Goal: Answer question/provide support: Share knowledge or assist other users

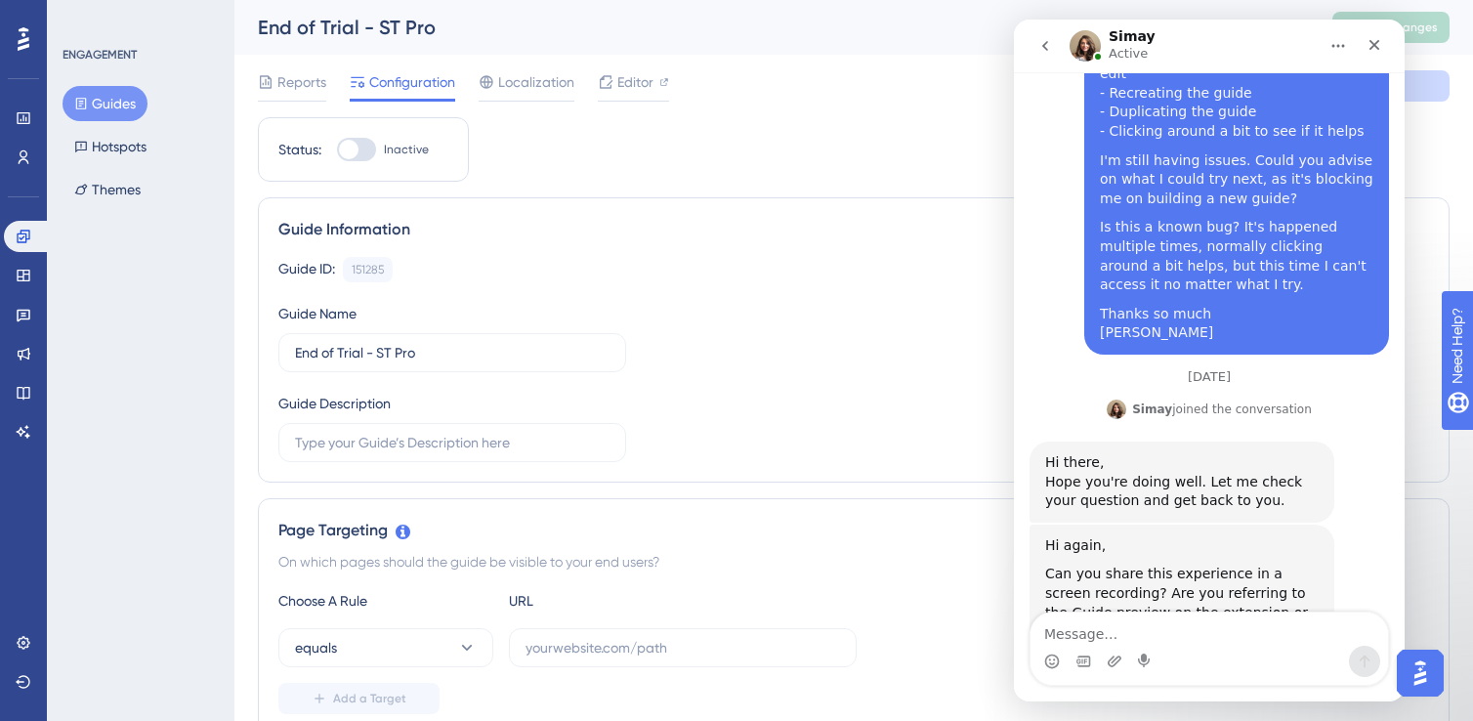
scroll to position [648, 0]
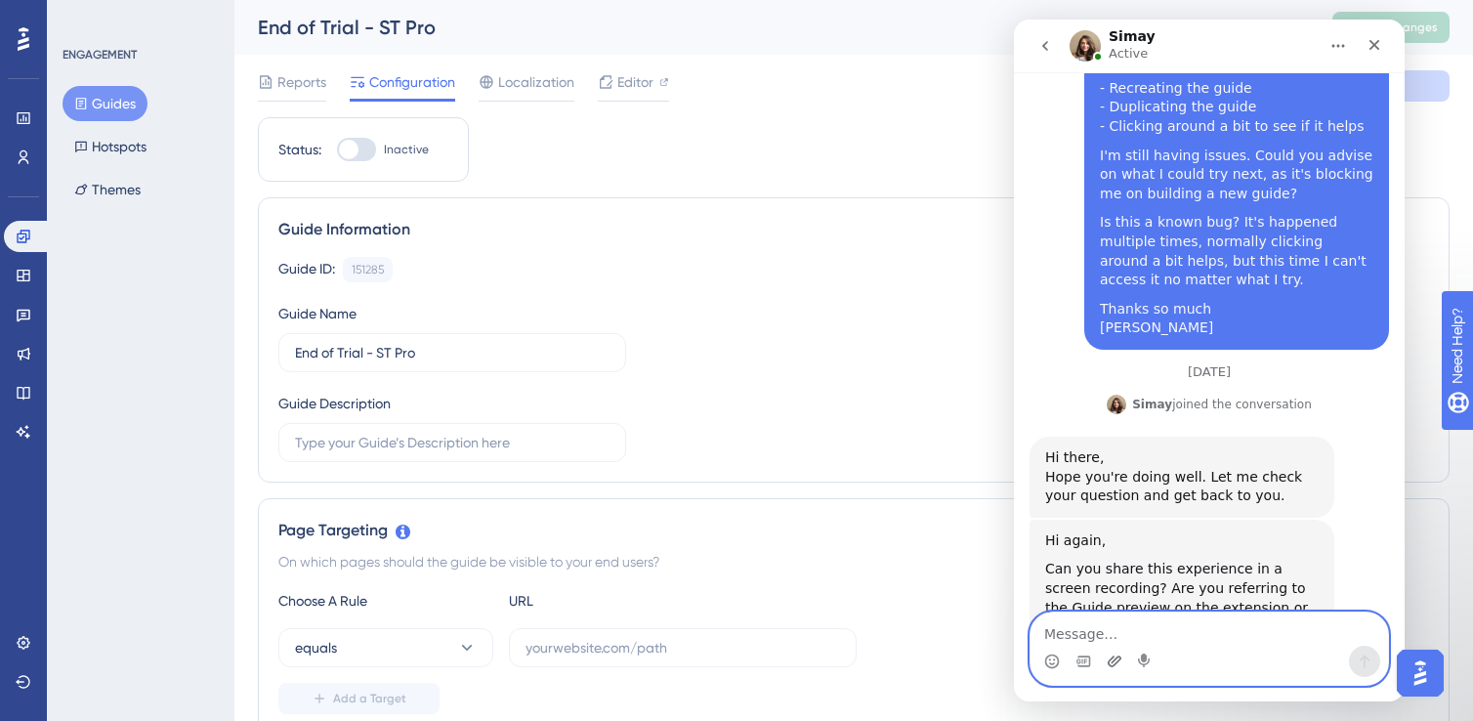
click at [1114, 661] on icon "Upload attachment" at bounding box center [1115, 661] width 14 height 11
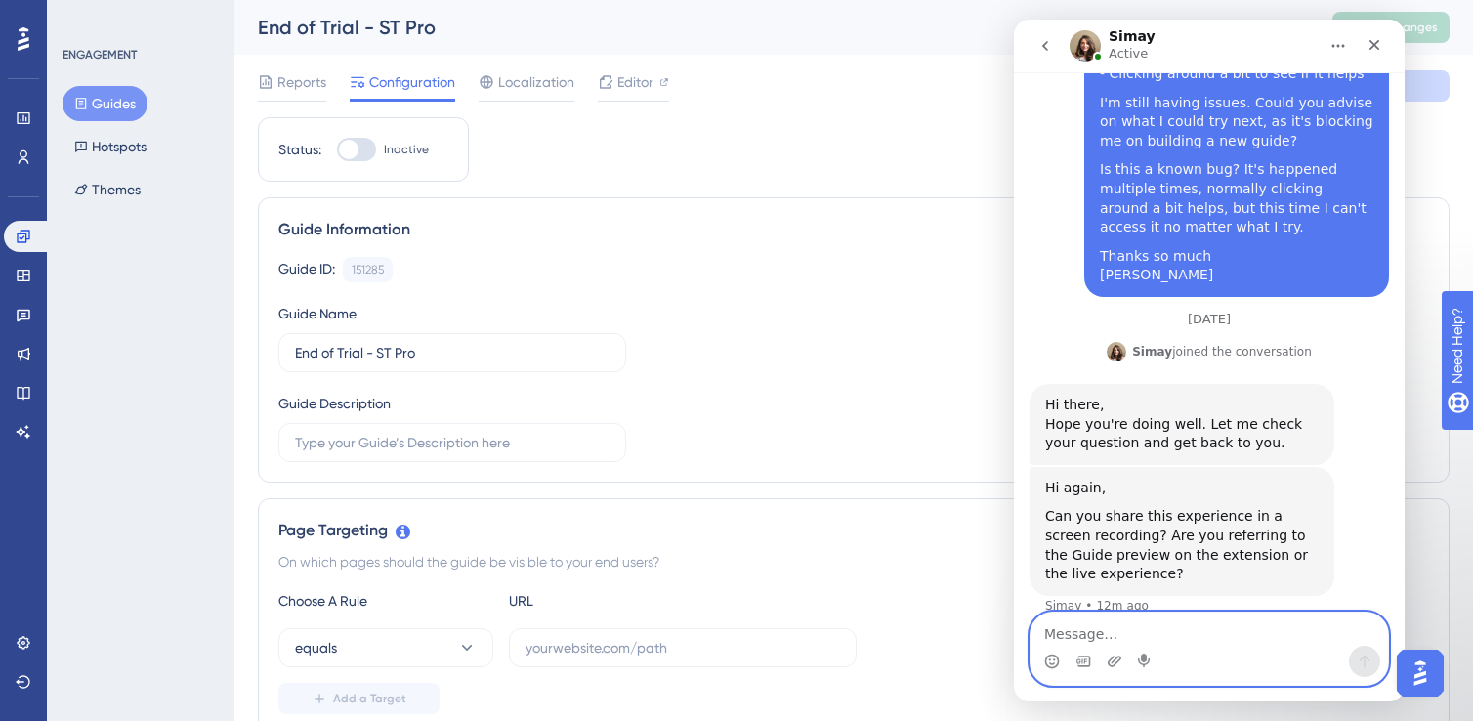
scroll to position [708, 0]
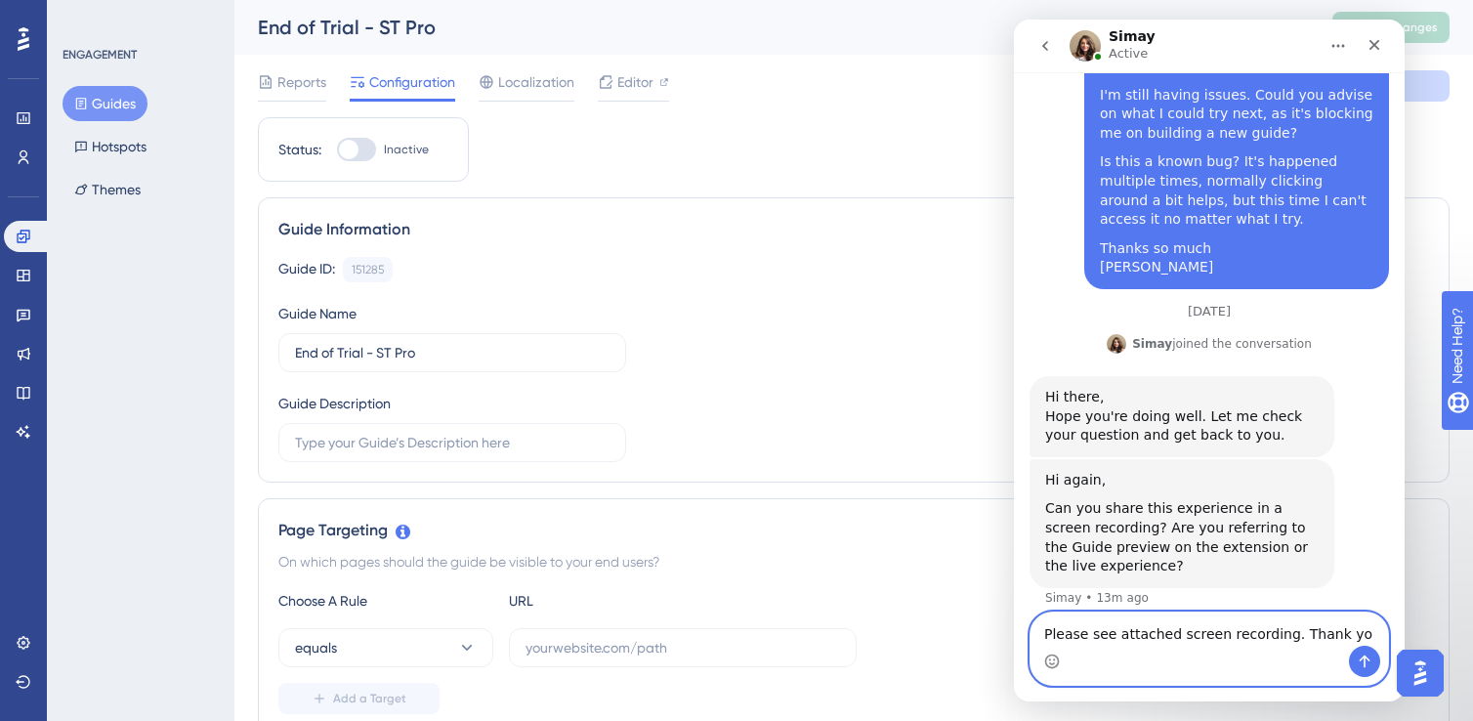
type textarea "Please see attached screen recording. Thank you"
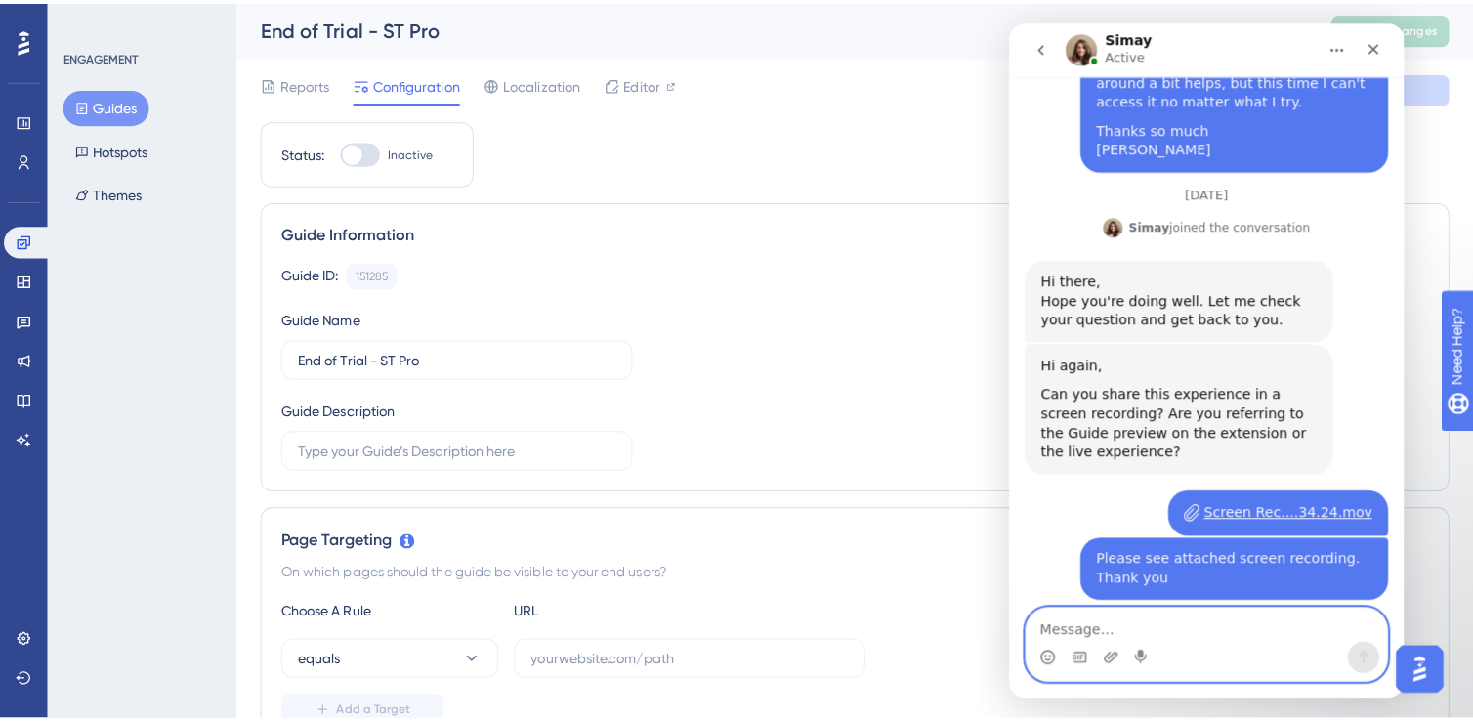
scroll to position [845, 0]
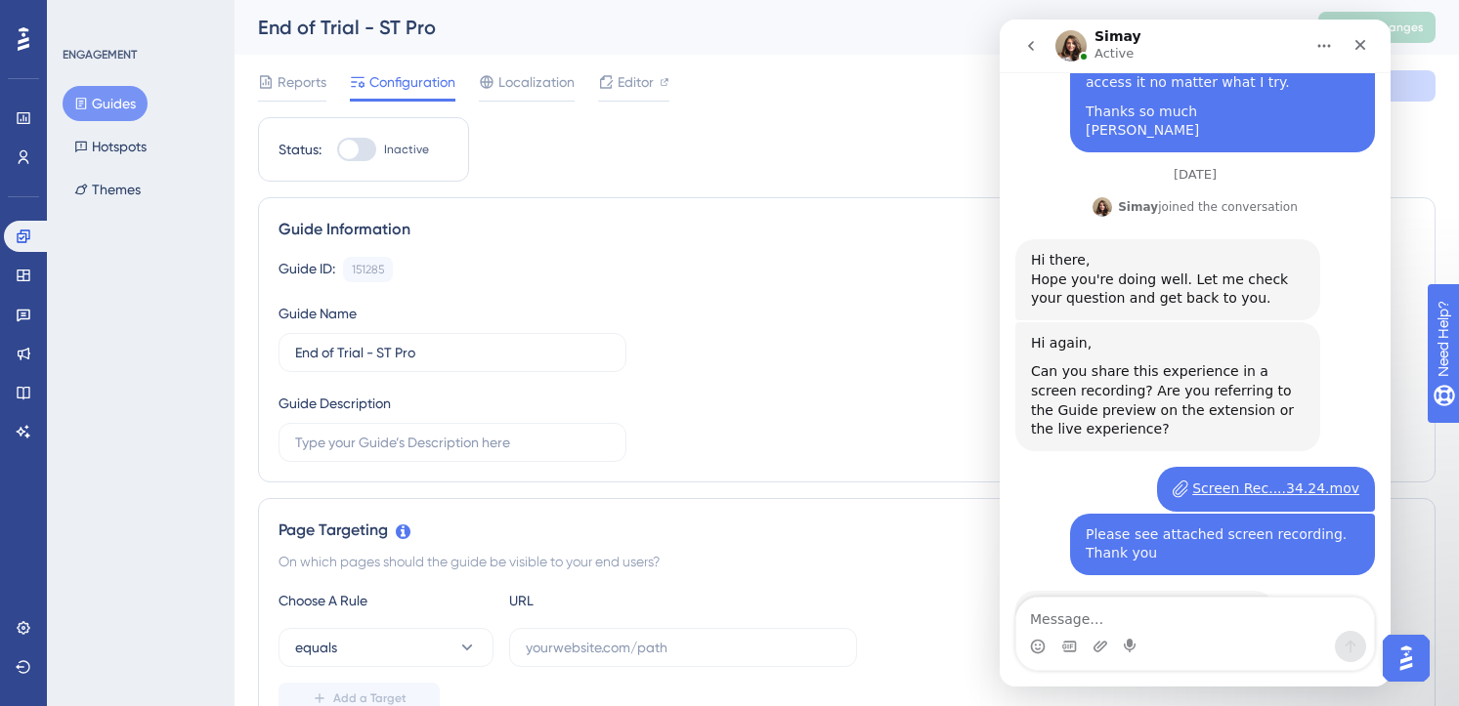
click at [120, 107] on button "Guides" at bounding box center [105, 103] width 85 height 35
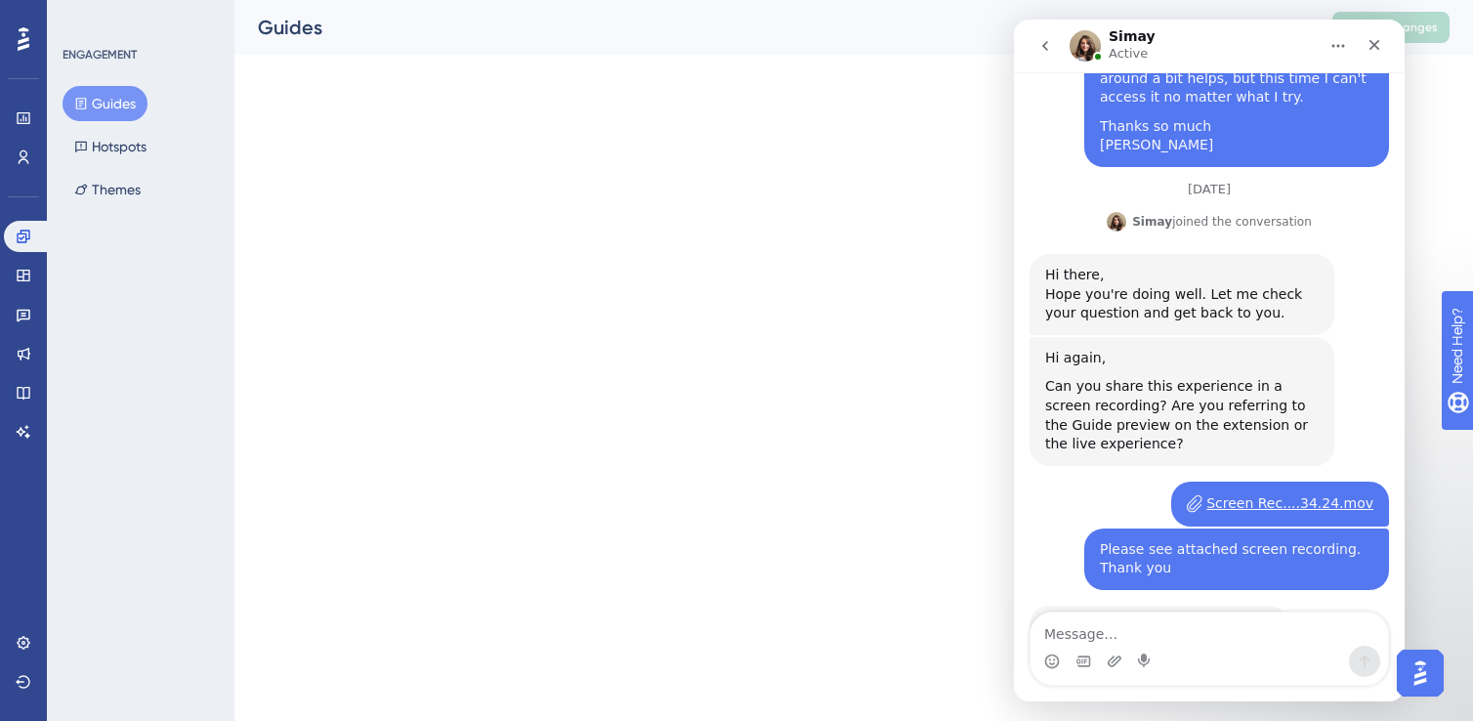
scroll to position [845, 0]
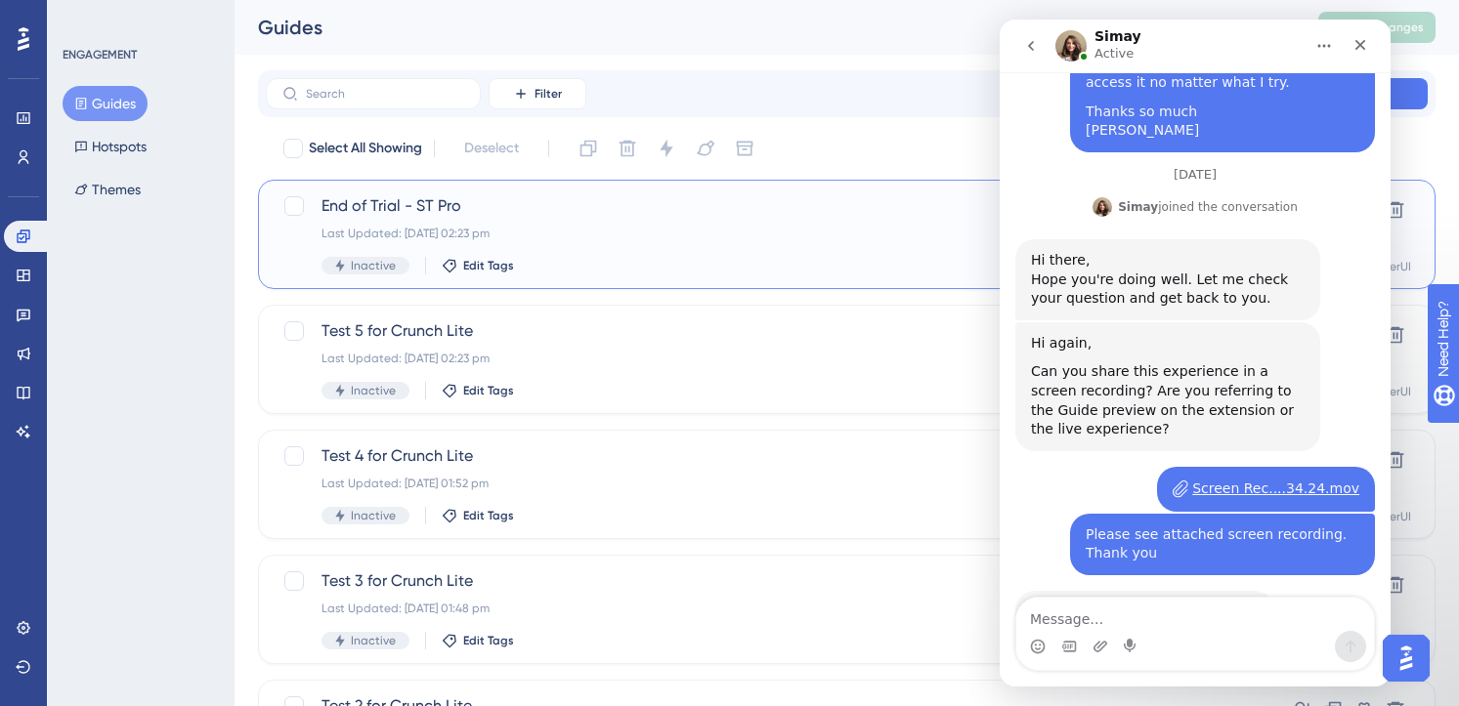
click at [805, 226] on div "Last Updated: 04 Sept 2025 02:23 pm" at bounding box center [768, 234] width 894 height 16
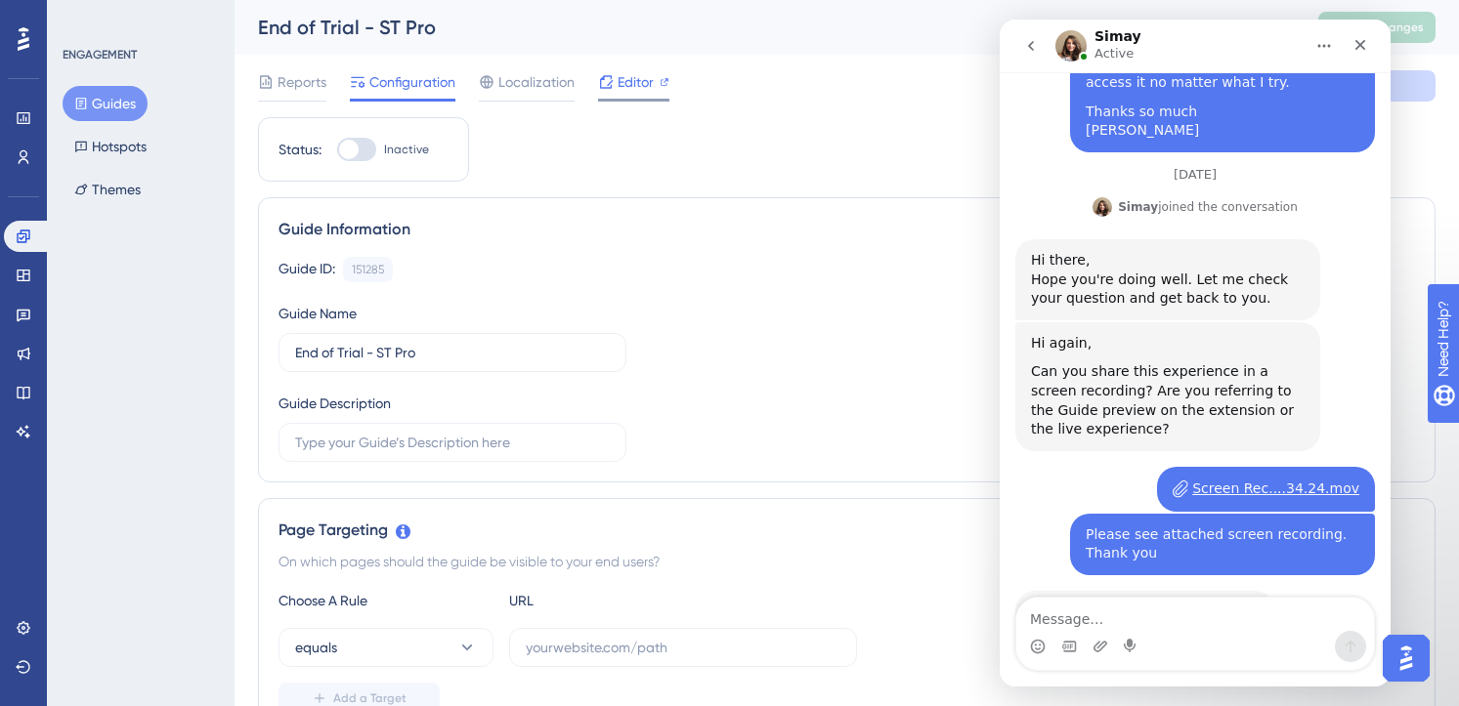
click at [620, 83] on span "Editor" at bounding box center [636, 81] width 36 height 23
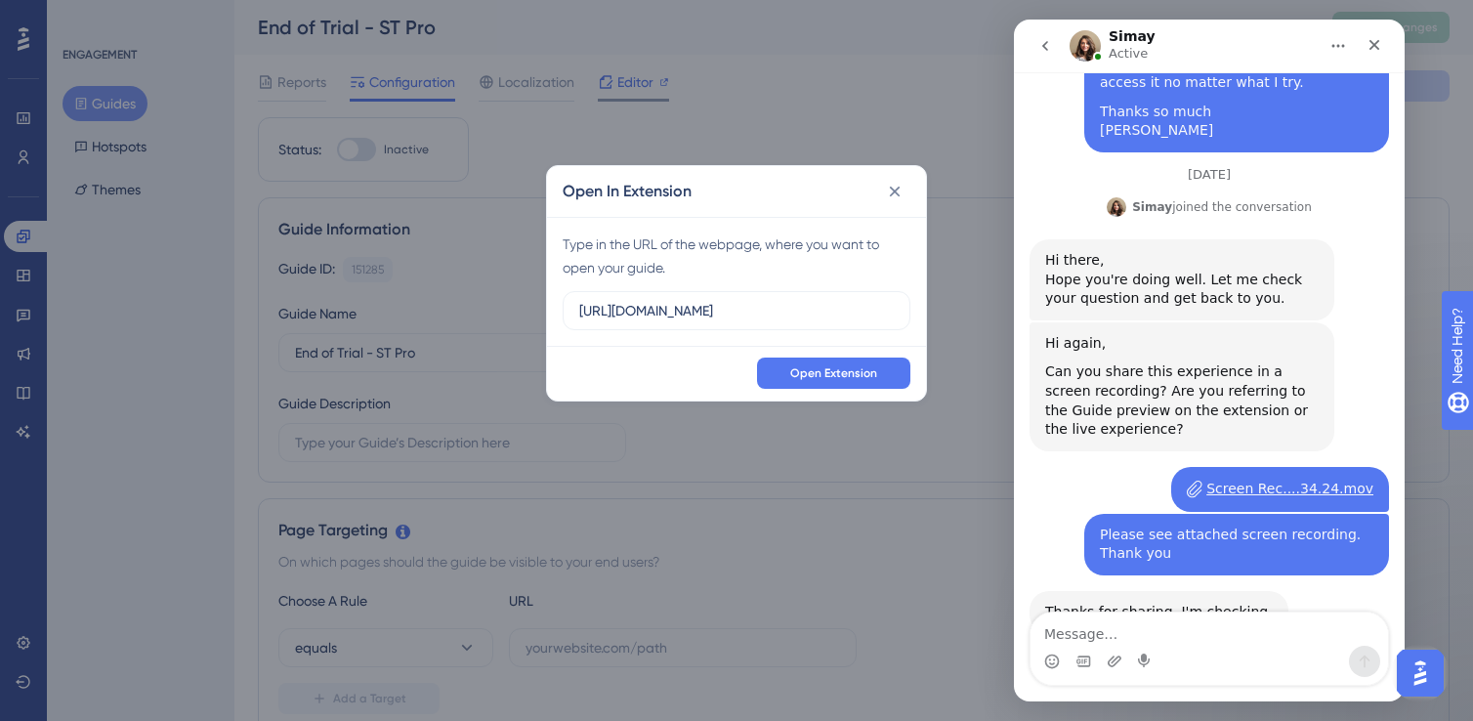
scroll to position [831, 0]
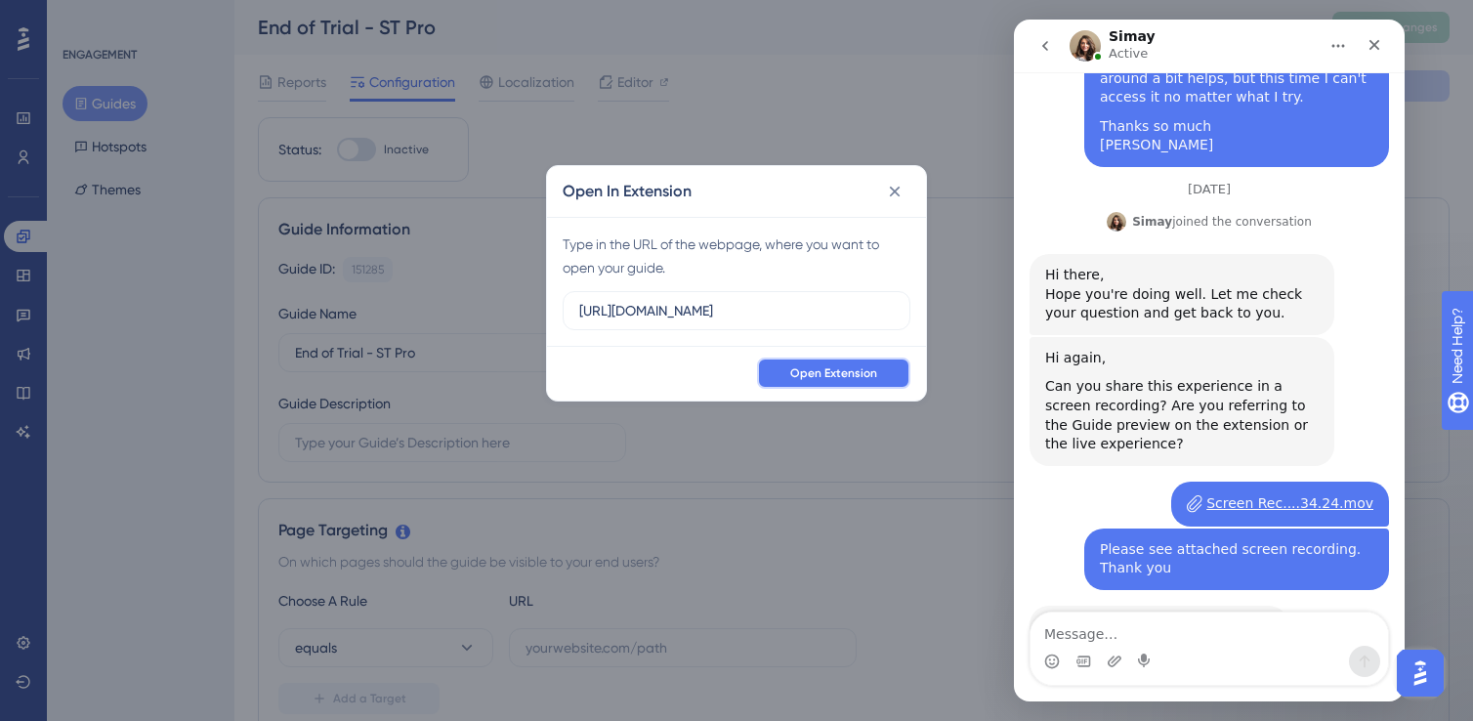
click at [812, 375] on span "Open Extension" at bounding box center [833, 373] width 87 height 16
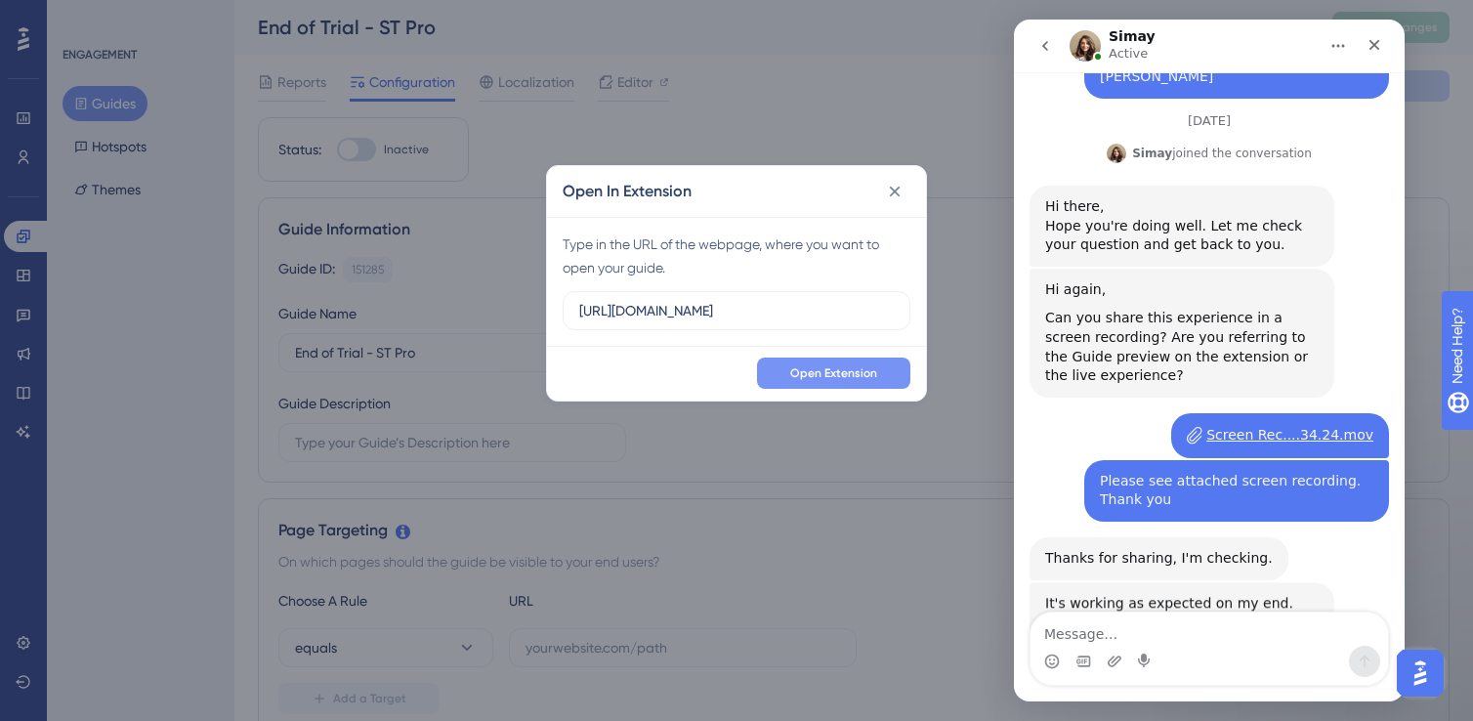
scroll to position [914, 0]
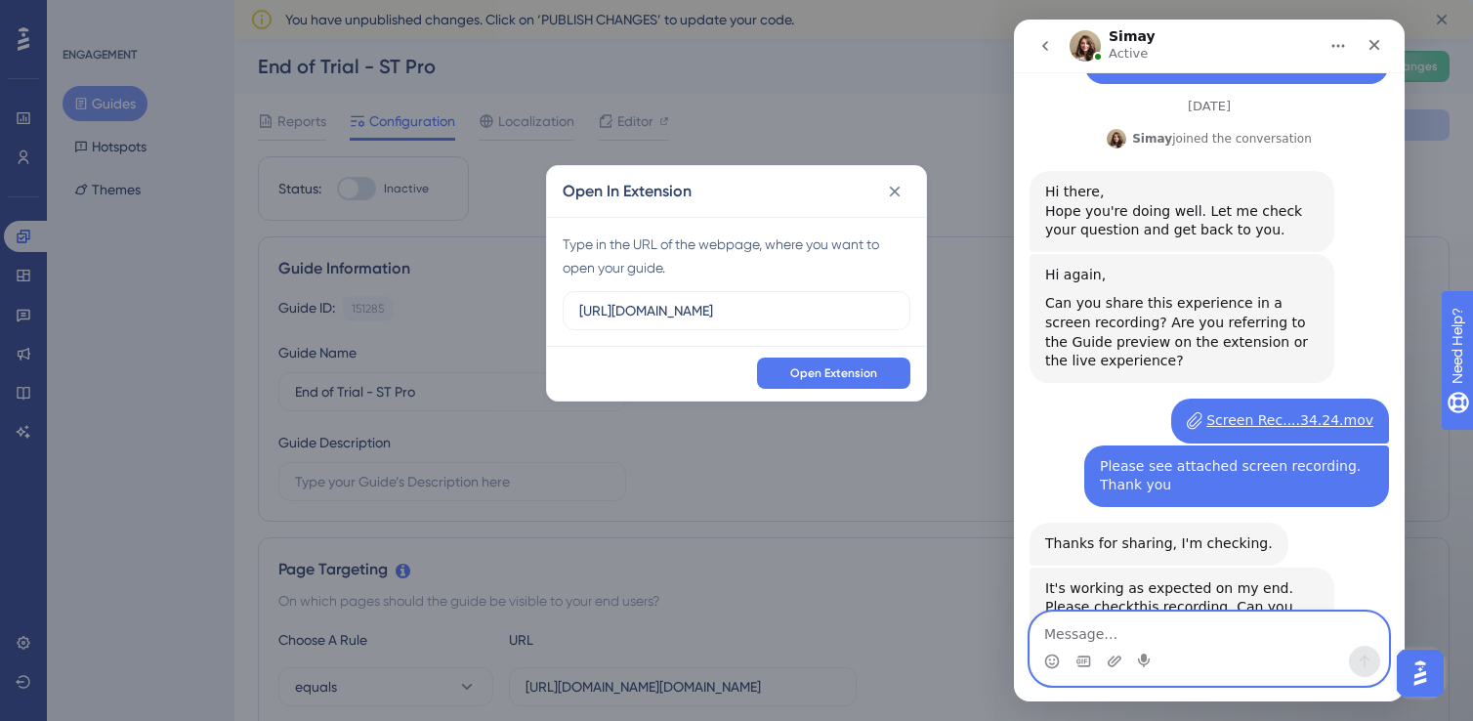
click at [1162, 618] on textarea "Message…" at bounding box center [1210, 629] width 358 height 33
type textarea "Thank you I shall try that"
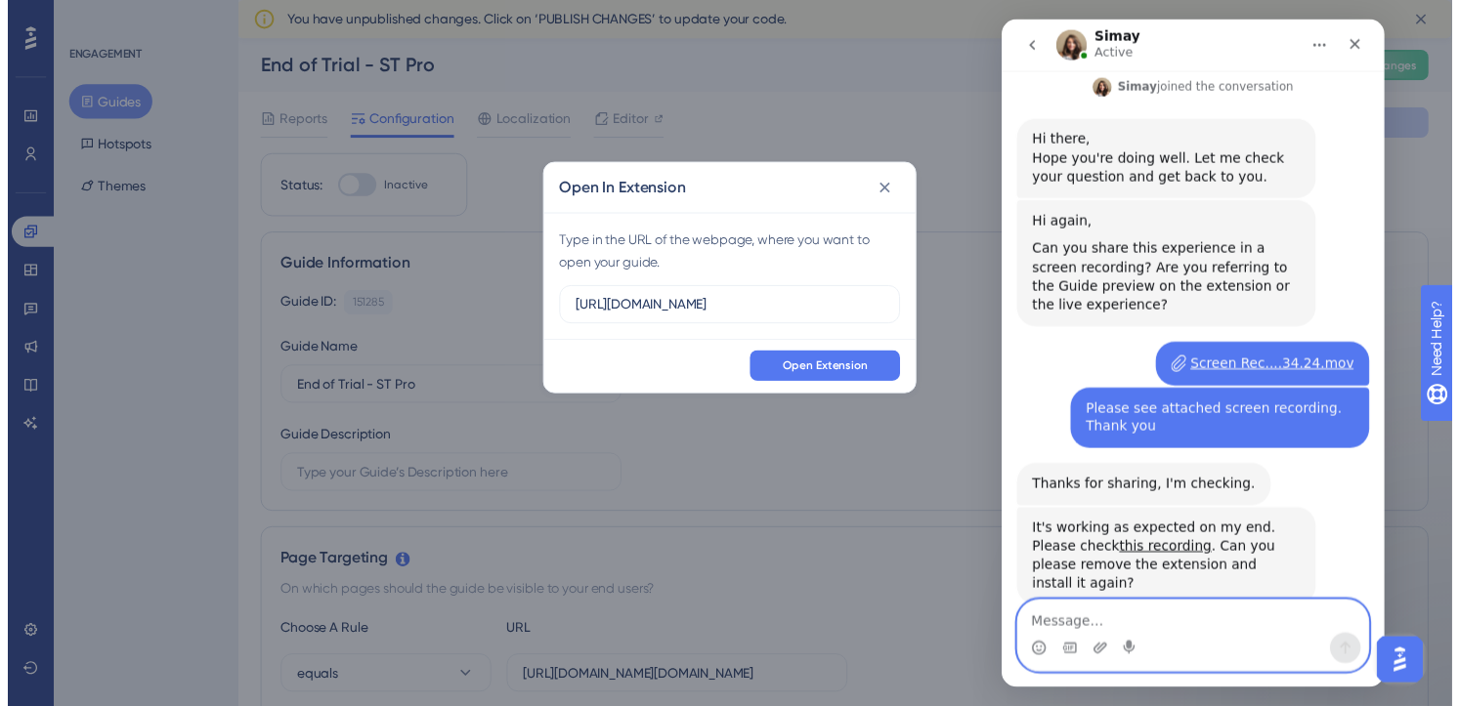
scroll to position [971, 0]
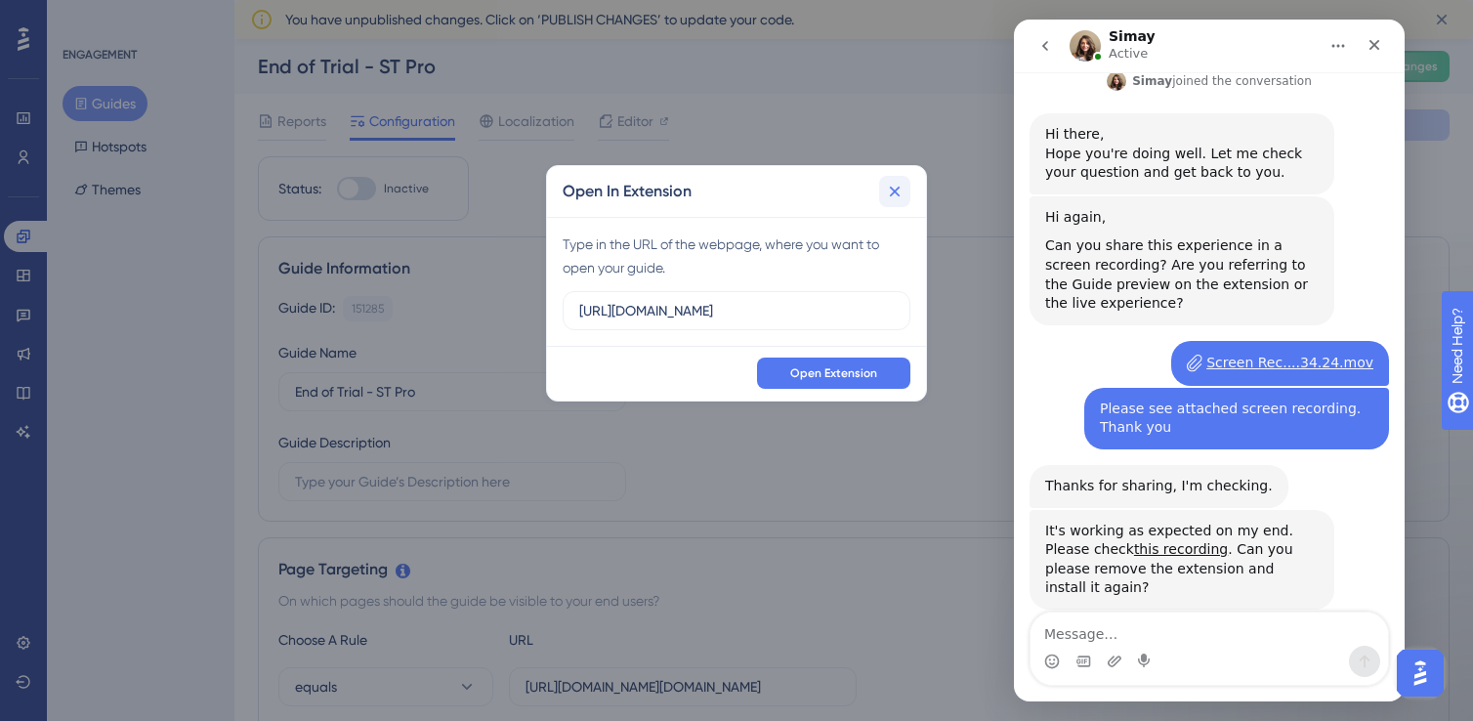
click at [909, 178] on button at bounding box center [894, 191] width 31 height 31
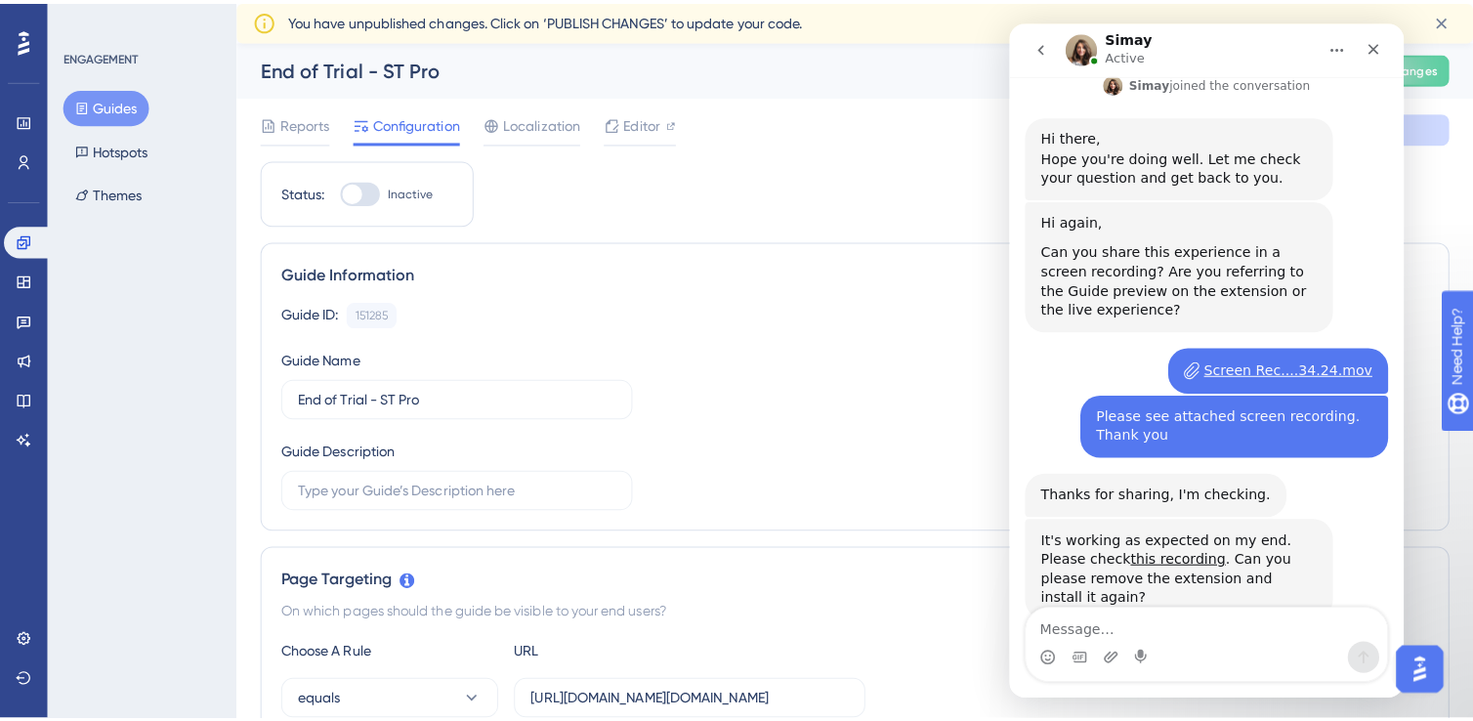
scroll to position [986, 0]
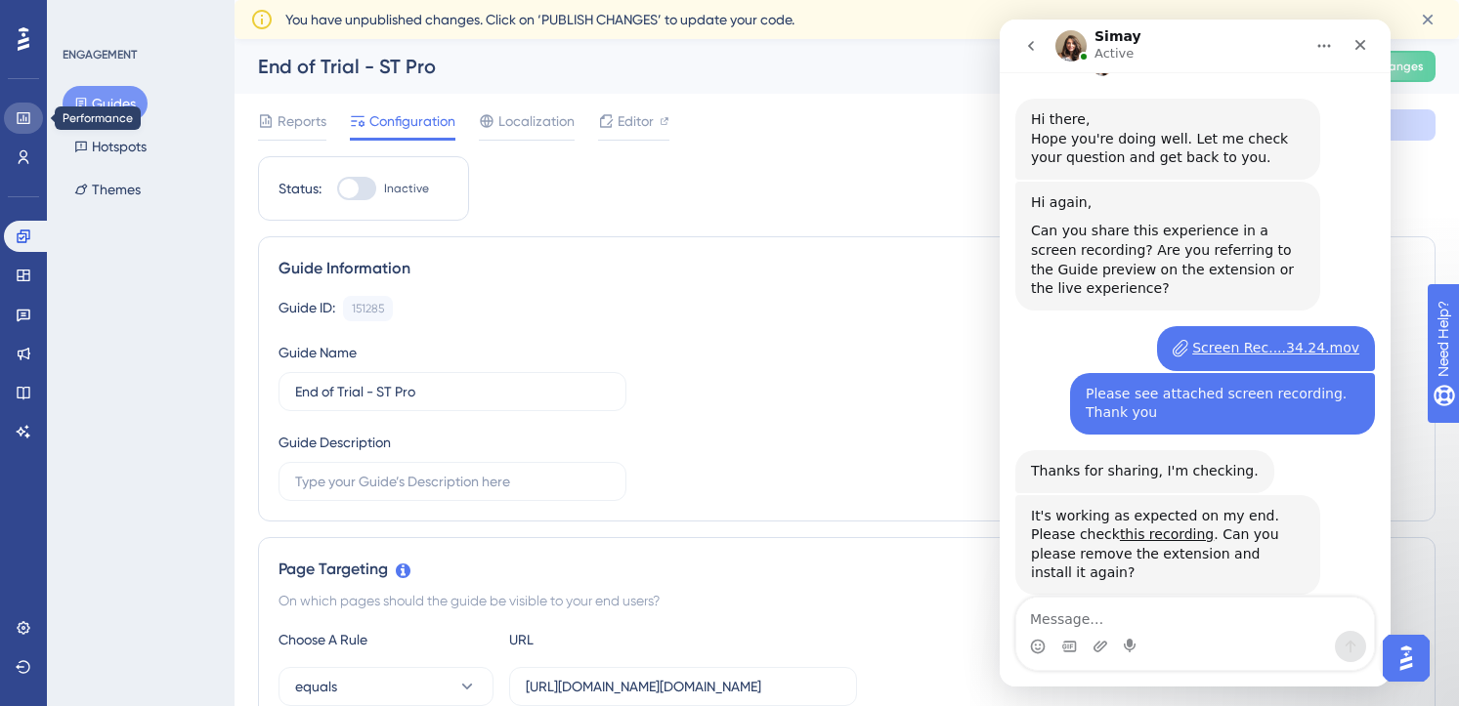
click at [28, 114] on icon at bounding box center [24, 118] width 16 height 16
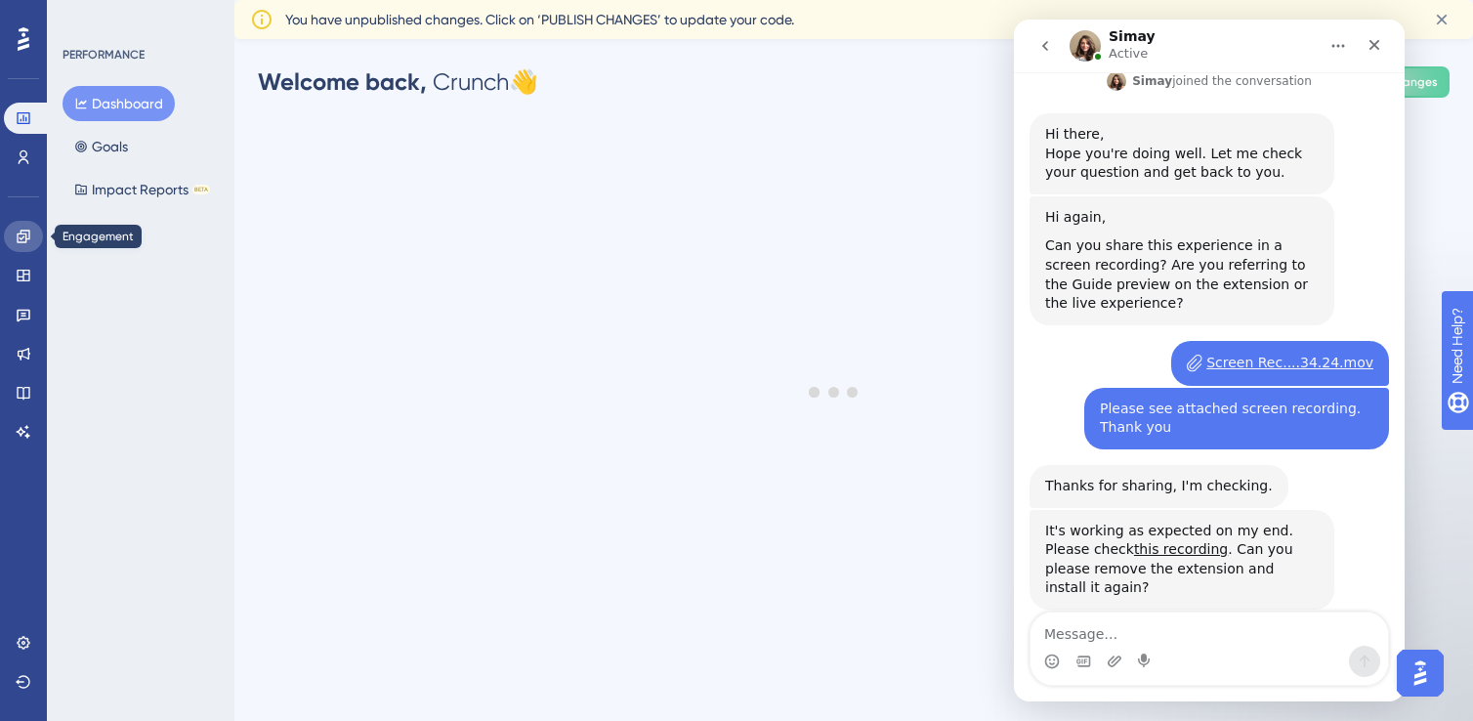
click at [24, 239] on icon at bounding box center [24, 237] width 16 height 16
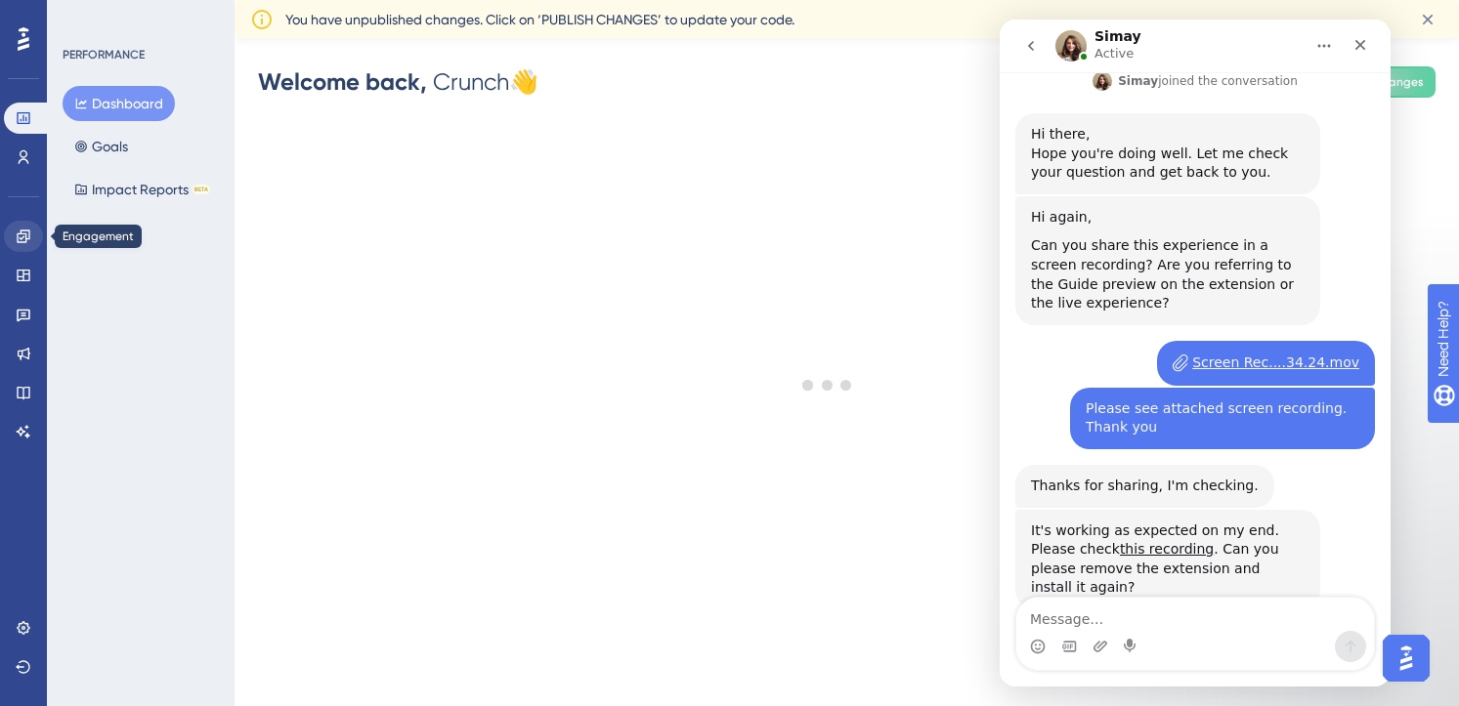
scroll to position [986, 0]
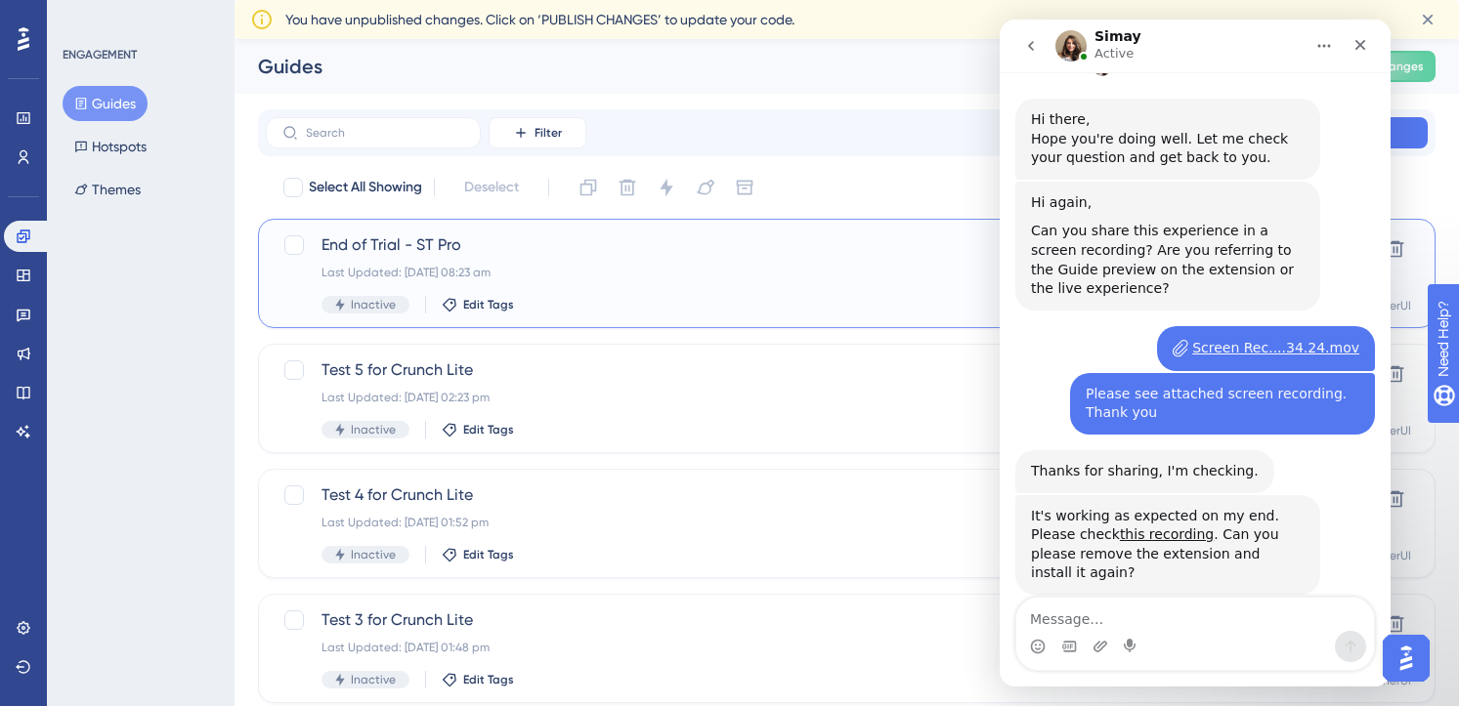
click at [538, 242] on span "End of Trial - ST Pro" at bounding box center [768, 245] width 894 height 23
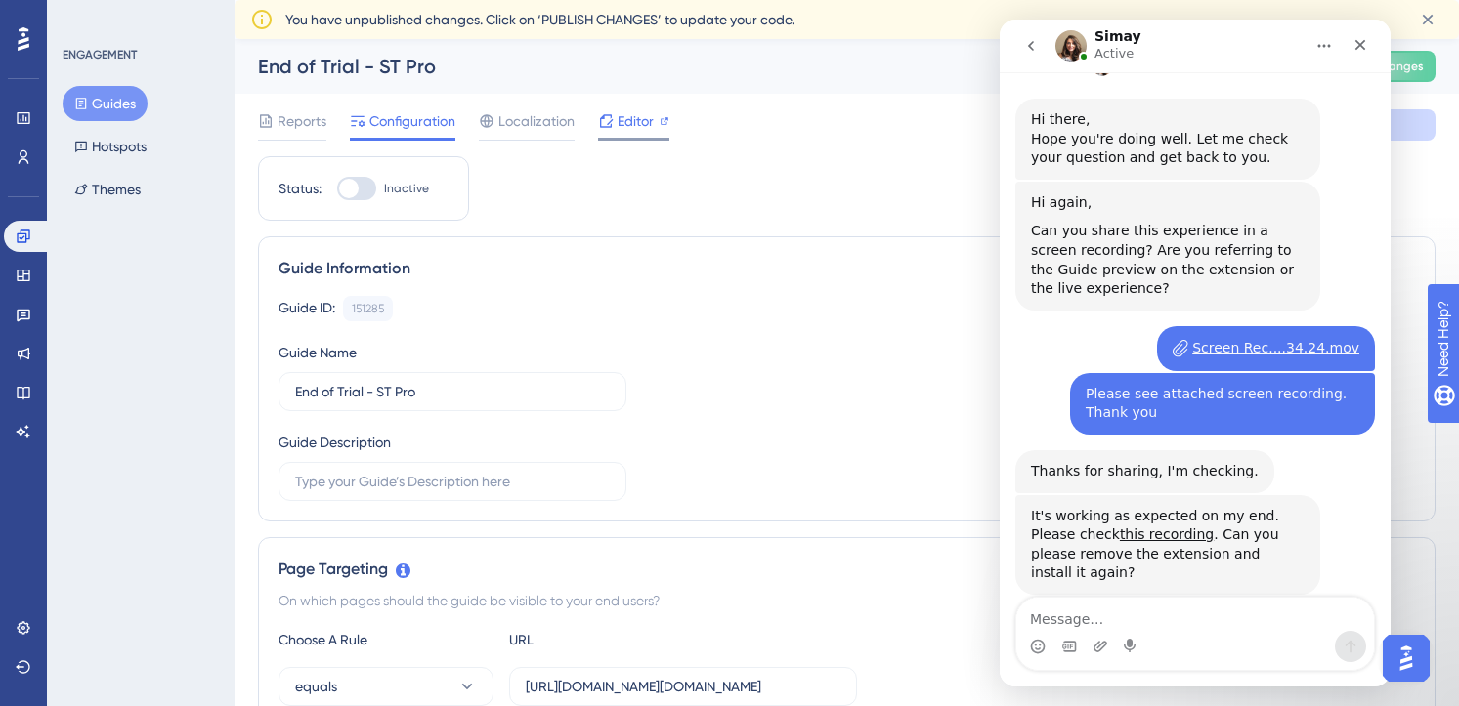
click at [607, 127] on icon at bounding box center [606, 120] width 13 height 13
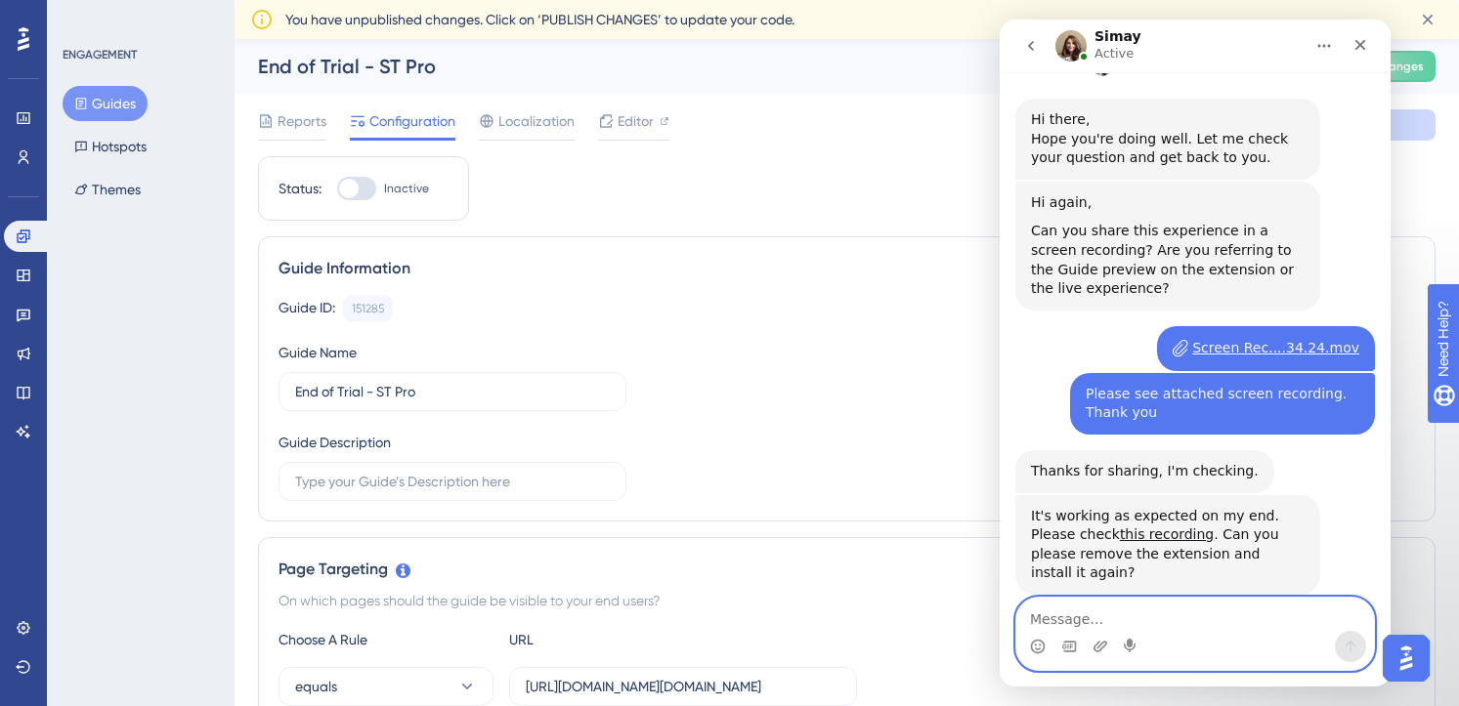
click at [1229, 606] on textarea "Message…" at bounding box center [1195, 614] width 358 height 33
type textarea "It's working now, thank you"
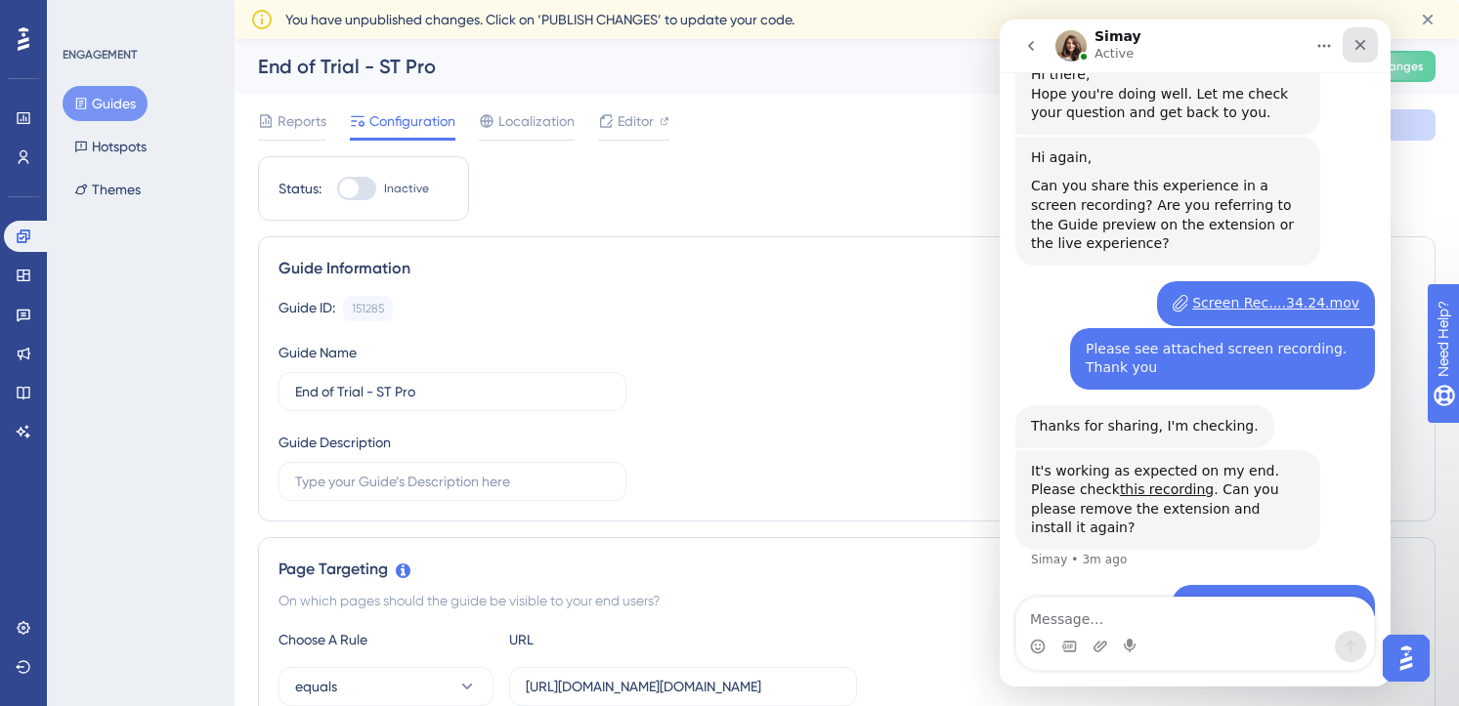
click at [1365, 46] on icon "Close" at bounding box center [1360, 45] width 16 height 16
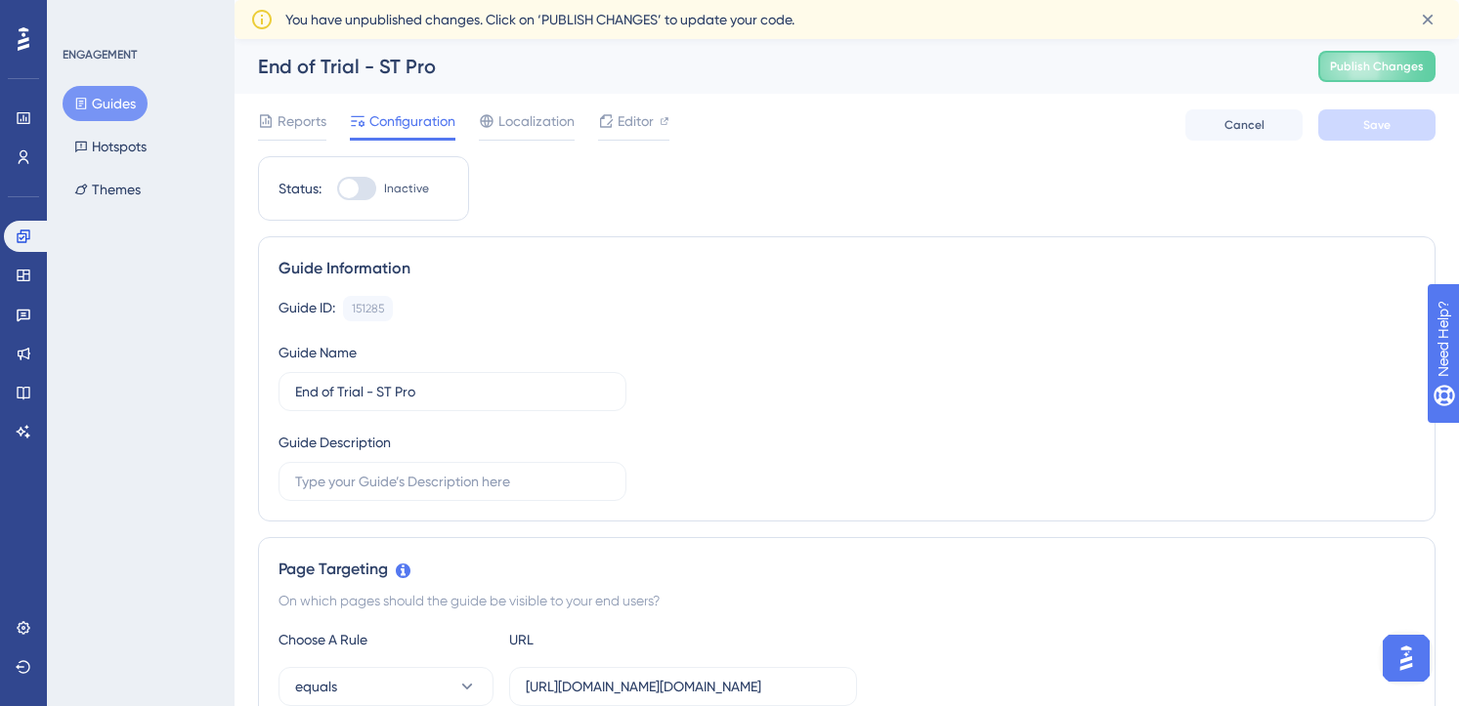
click at [1385, 657] on button "Open AI Assistant Launcher" at bounding box center [1406, 658] width 47 height 47
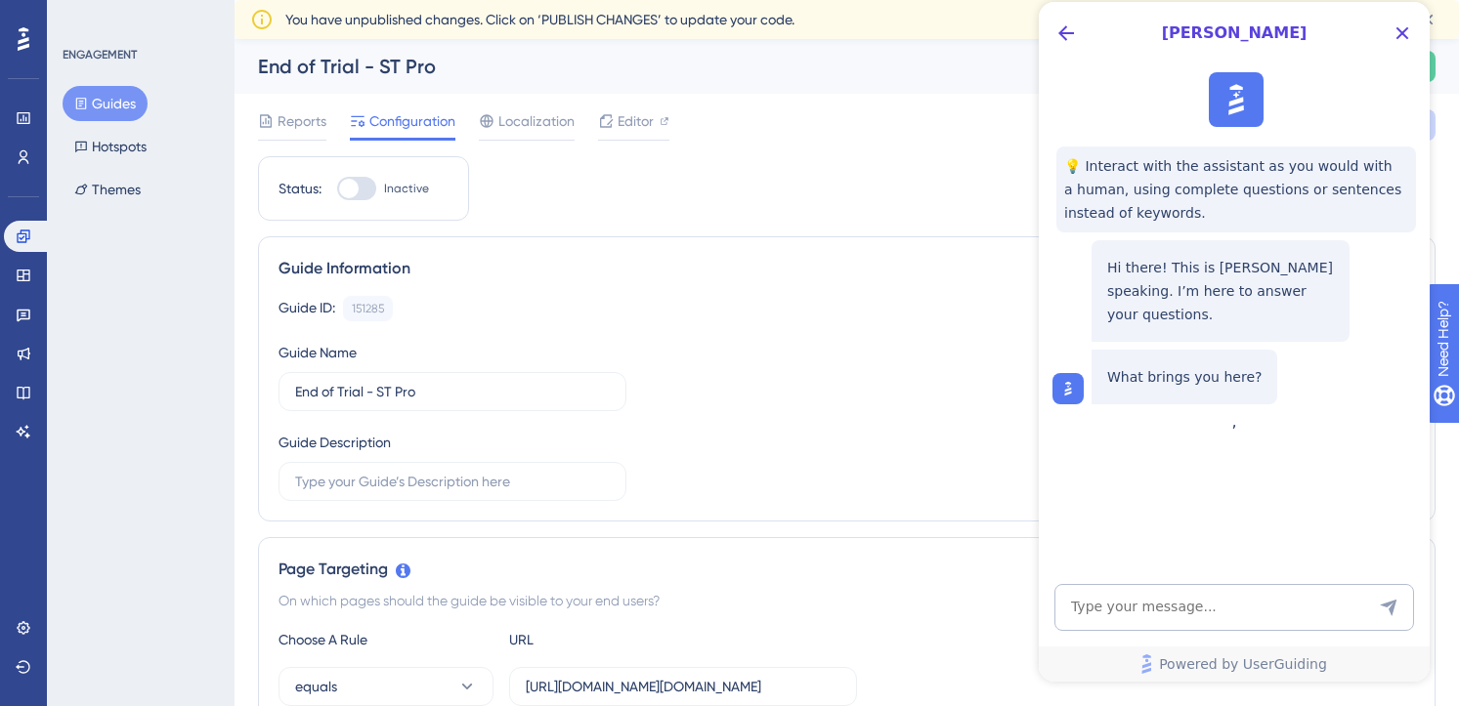
scroll to position [0, 0]
click at [1400, 35] on icon "Close Button" at bounding box center [1402, 33] width 13 height 13
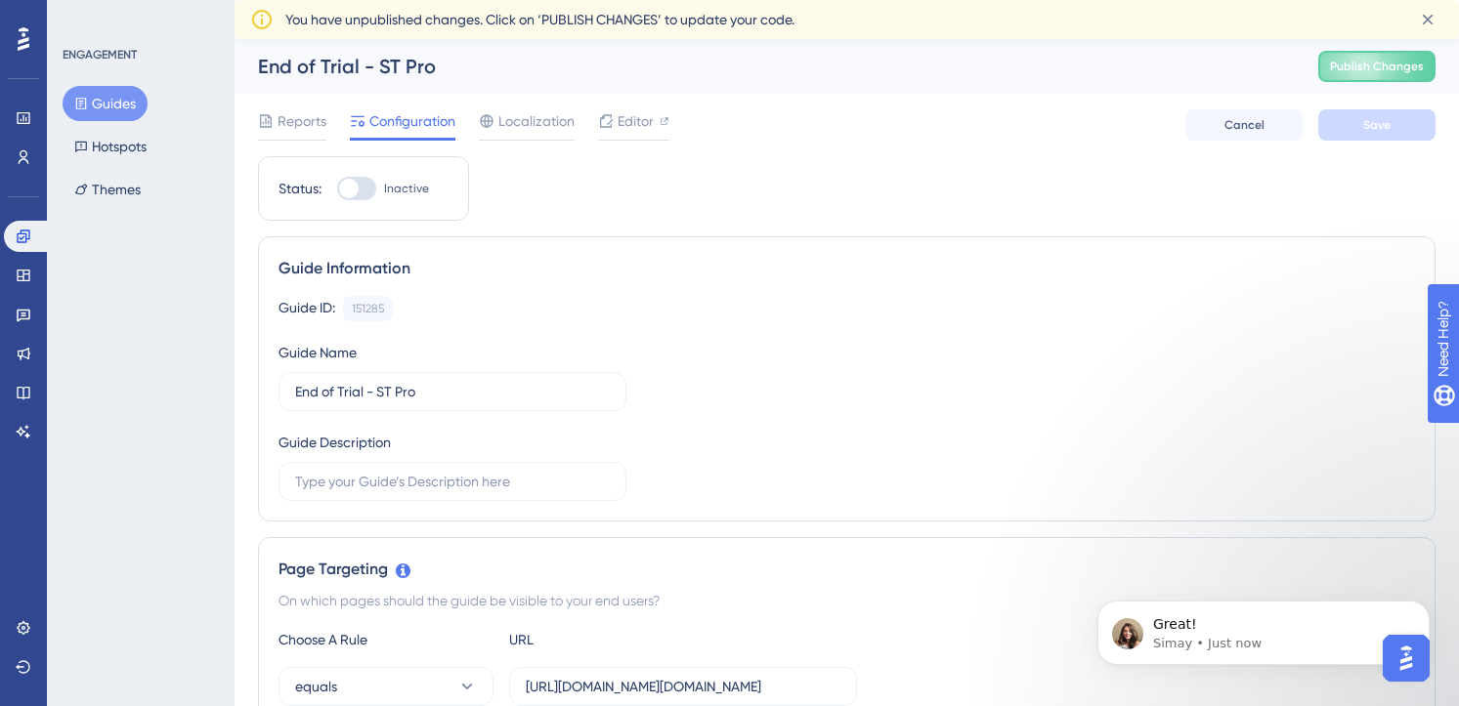
scroll to position [1164, 0]
click at [1301, 638] on p "Simay • Just now" at bounding box center [1279, 644] width 252 height 18
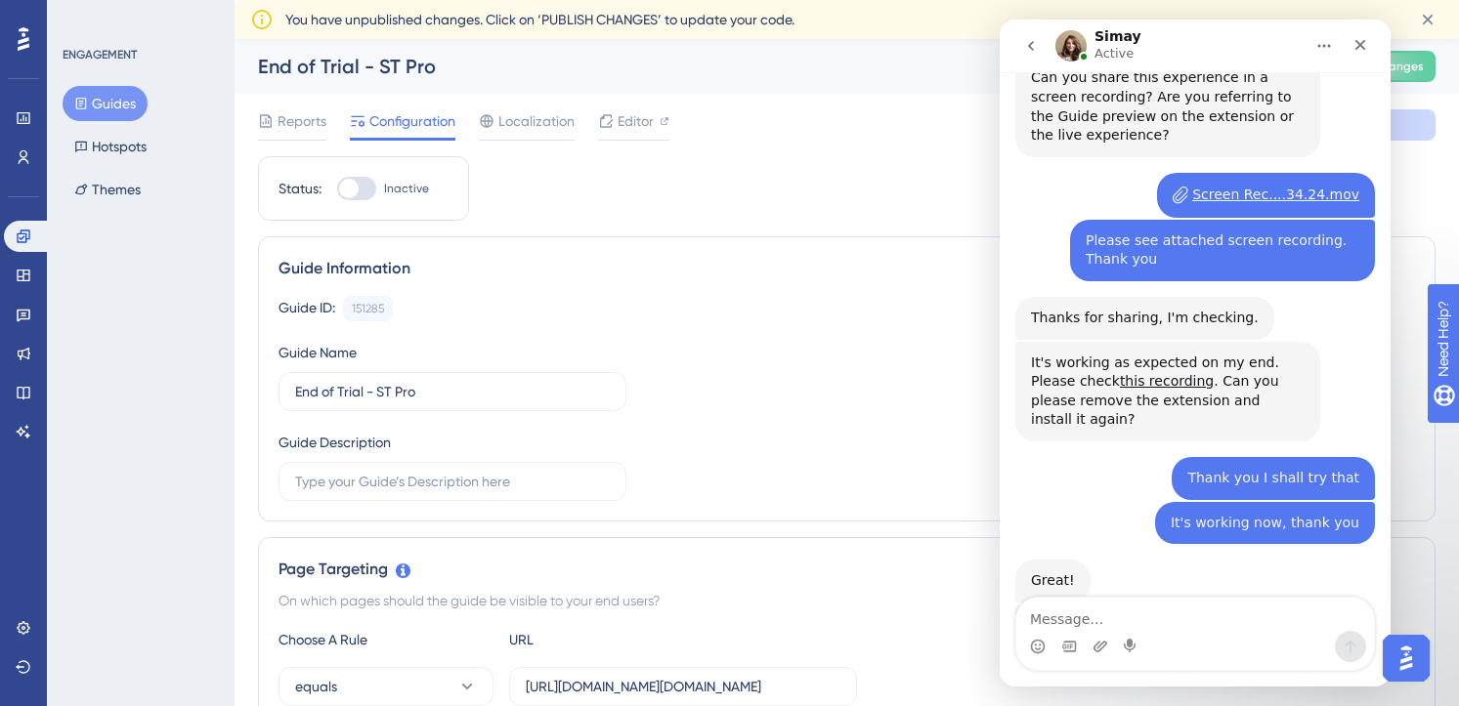
scroll to position [1133, 0]
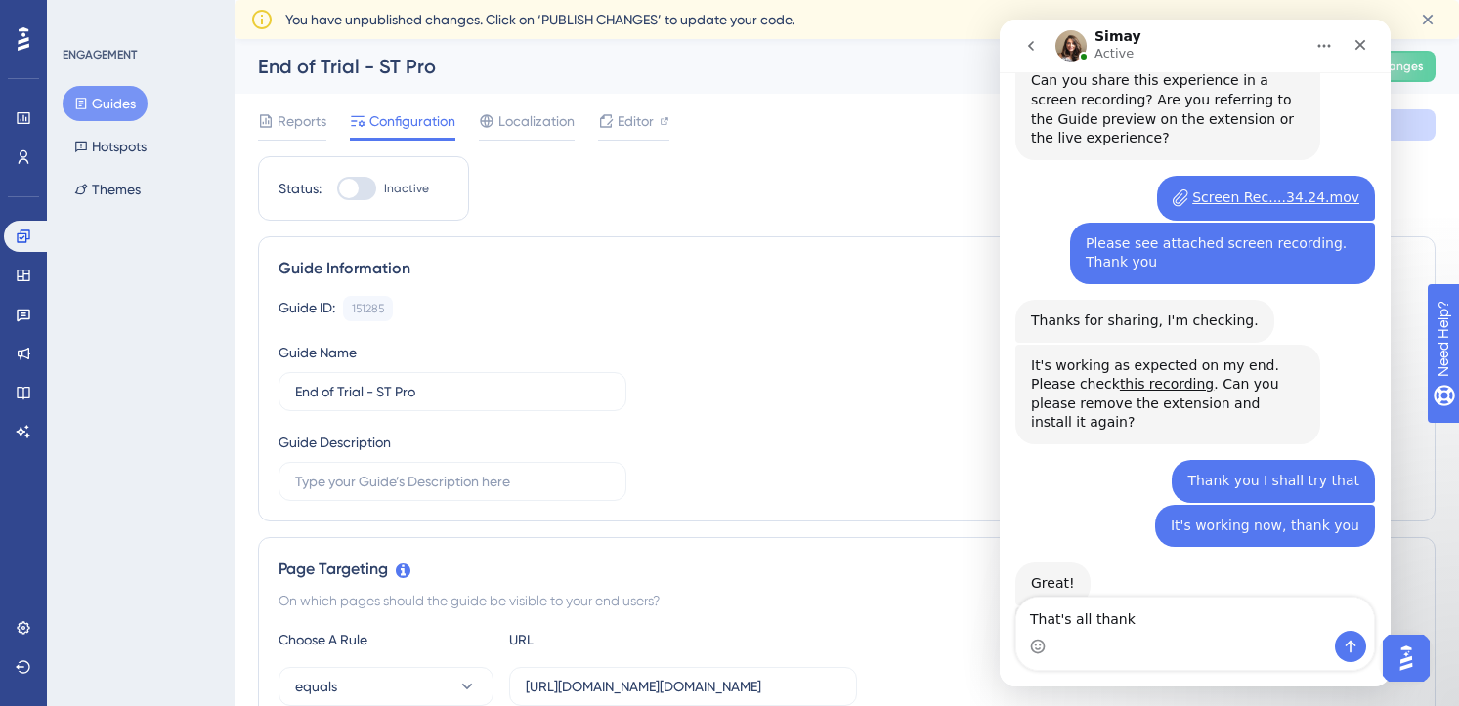
type textarea "That's all thanks"
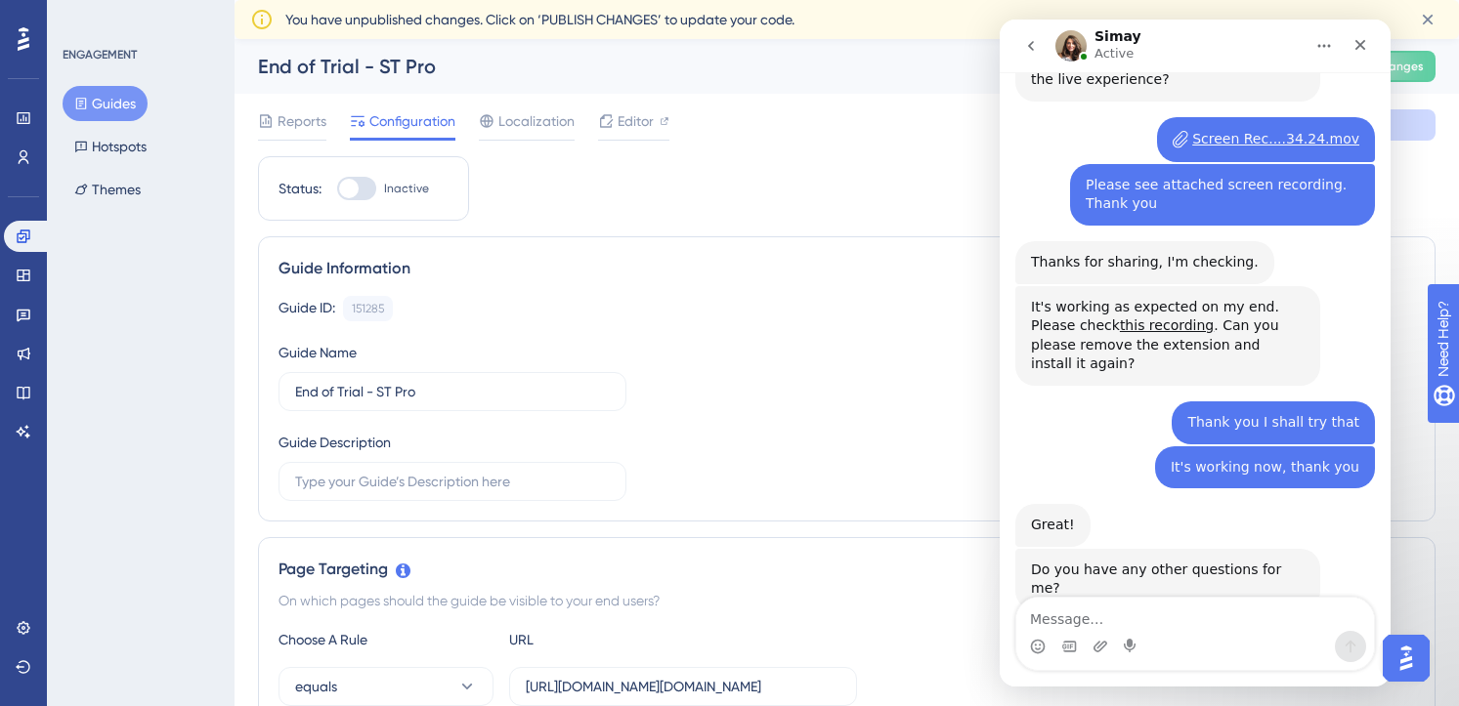
click at [1330, 37] on button "Home" at bounding box center [1323, 45] width 37 height 37
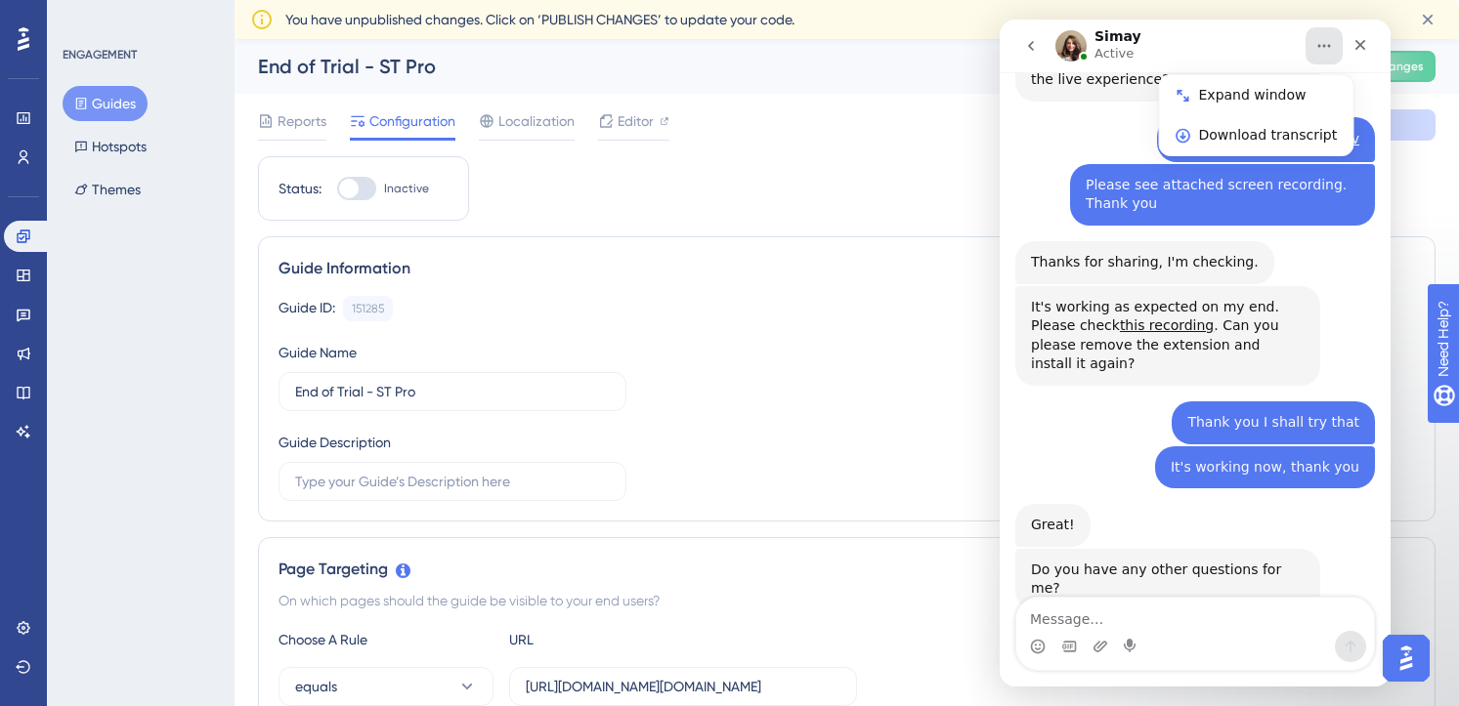
click at [1326, 41] on icon "Home" at bounding box center [1324, 46] width 16 height 16
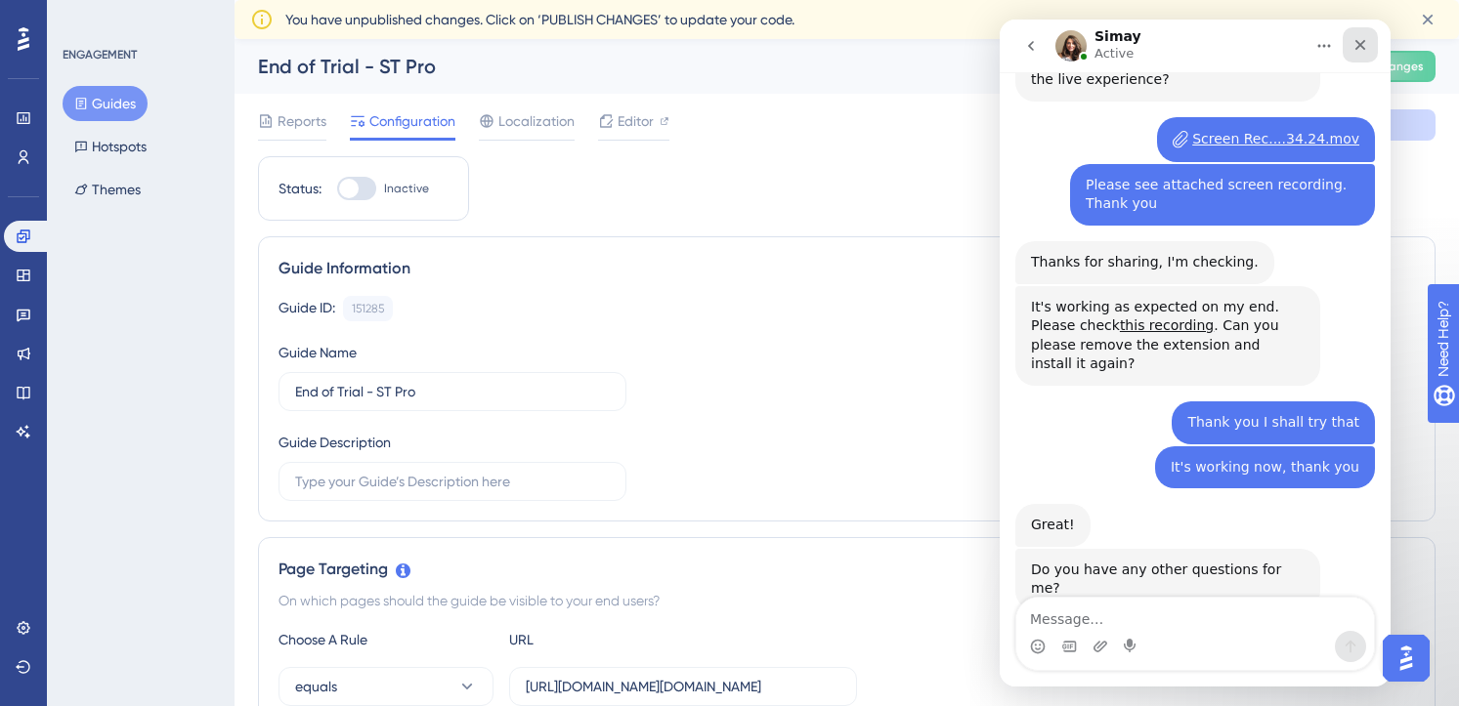
click at [1358, 41] on icon "Close" at bounding box center [1360, 45] width 16 height 16
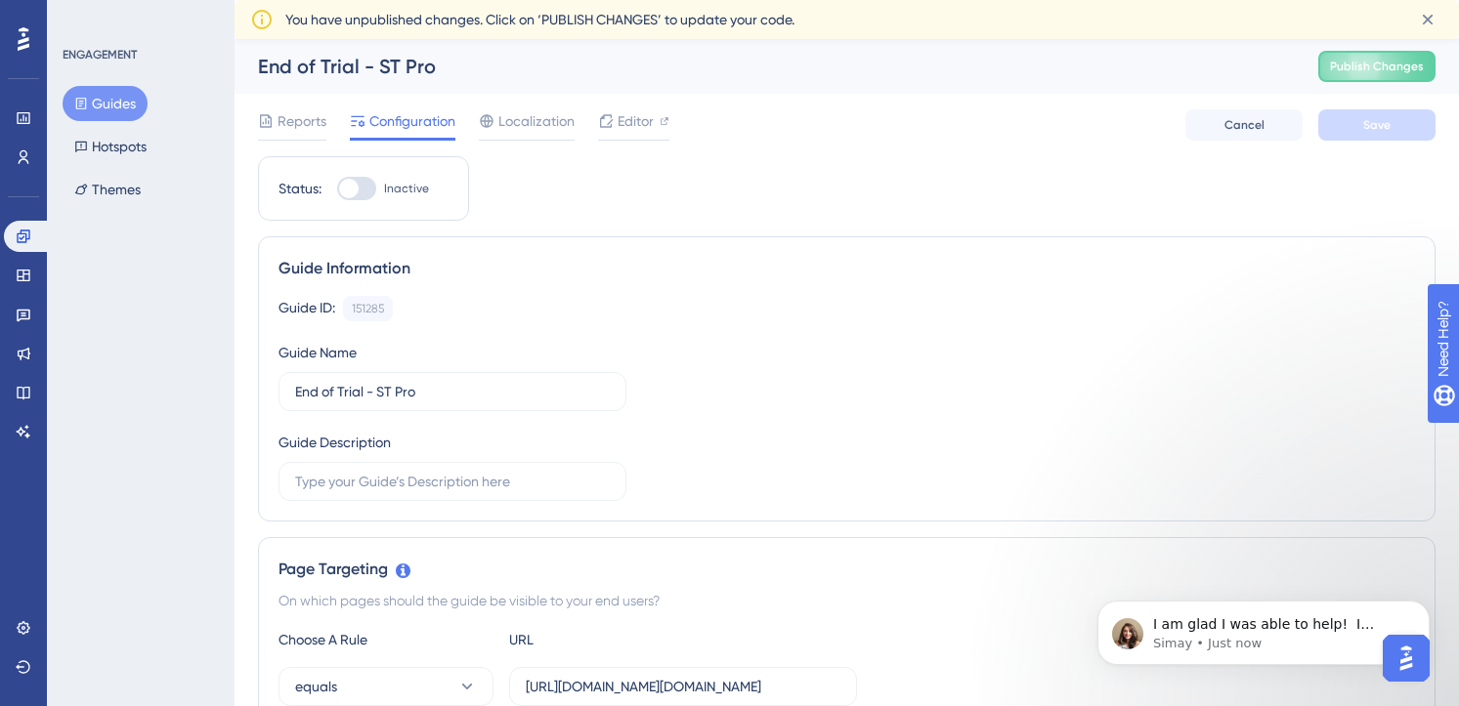
scroll to position [1518, 0]
click at [1228, 628] on p "I am glad I was able to help! ﻿​﻿ ﻿I would greatly appreciate it if you could l…" at bounding box center [1279, 626] width 252 height 20
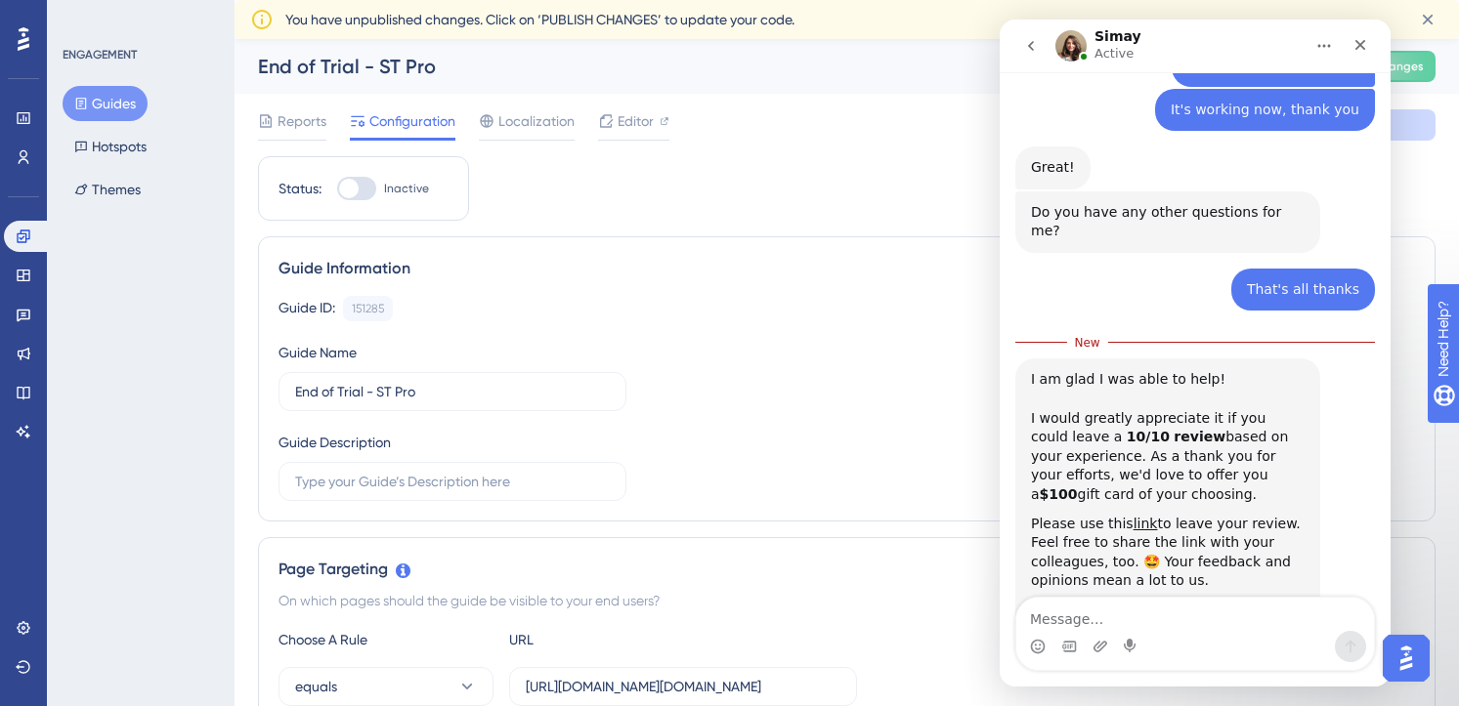
scroll to position [1551, 0]
click at [1134, 515] on link "link" at bounding box center [1145, 523] width 24 height 16
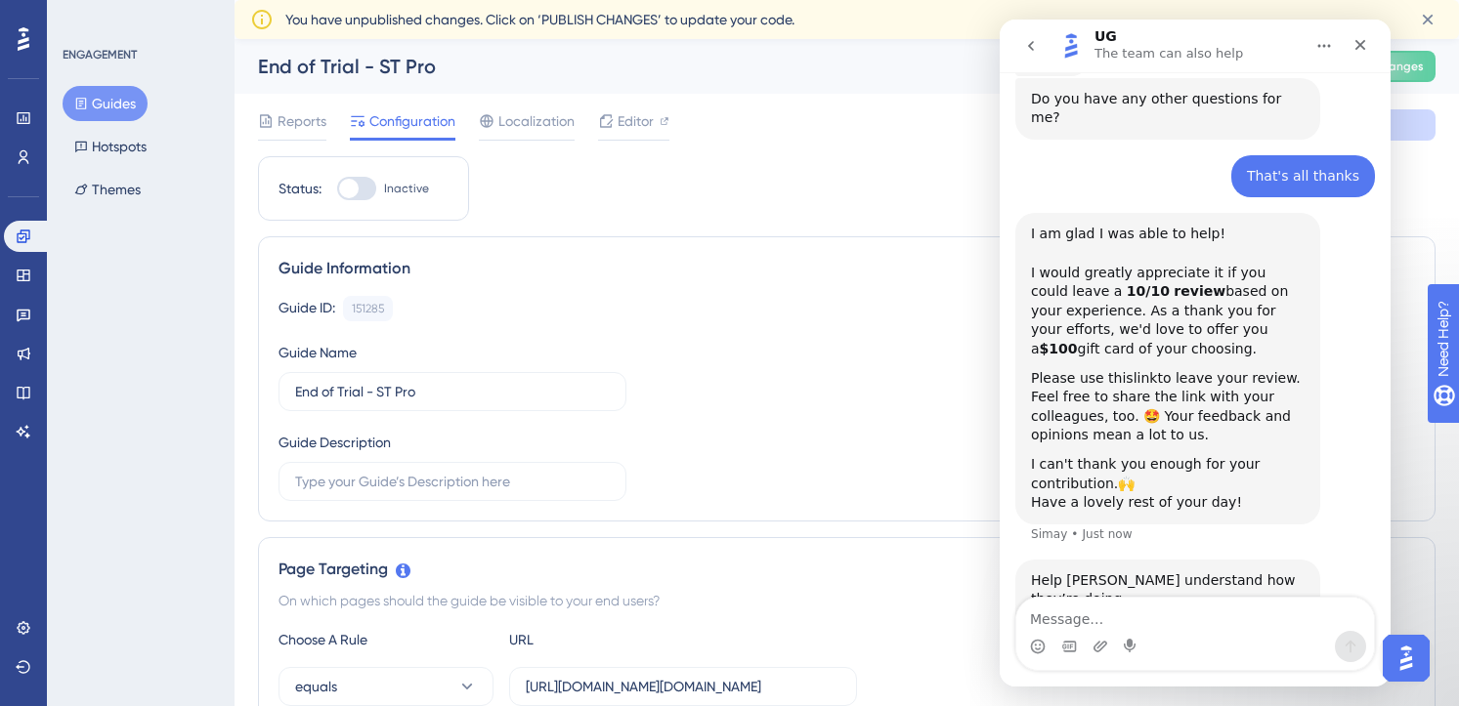
scroll to position [1694, 0]
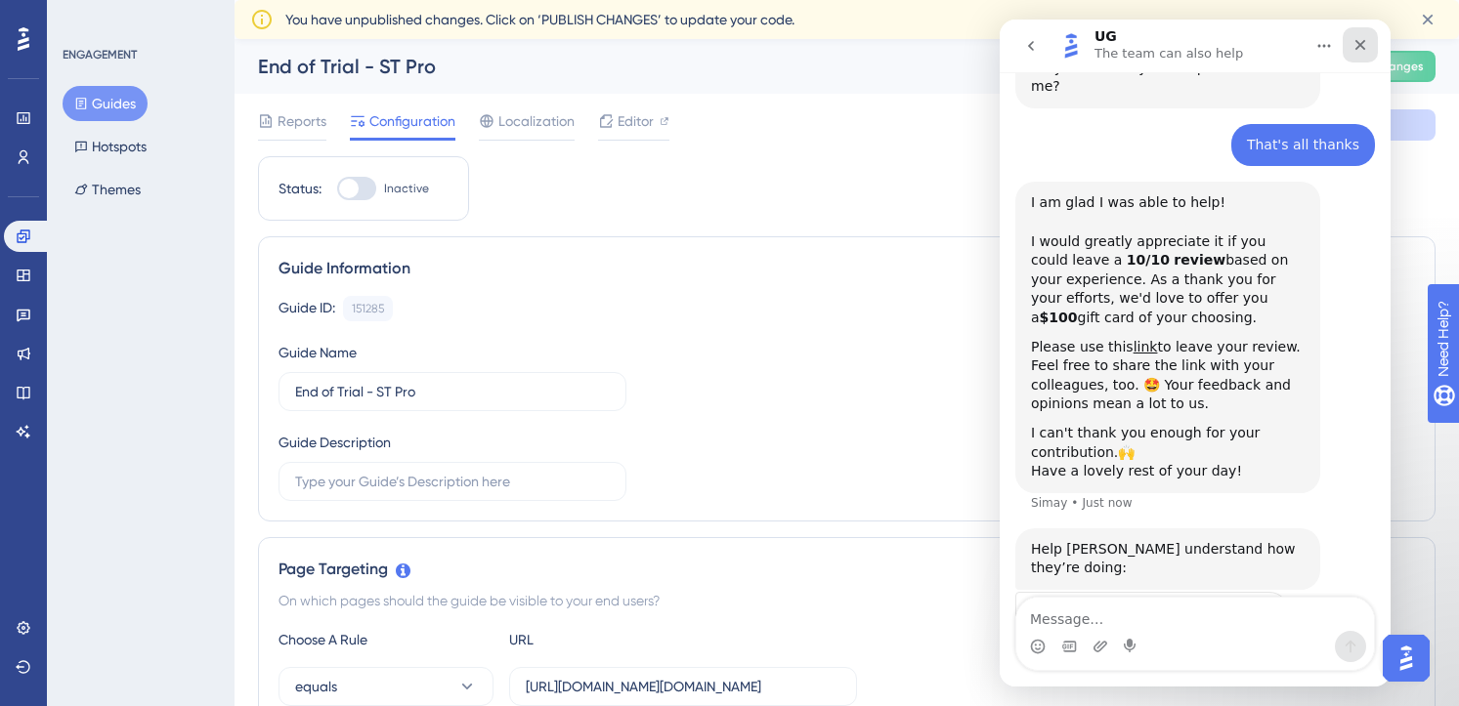
click at [1362, 46] on icon "Close" at bounding box center [1360, 45] width 11 height 11
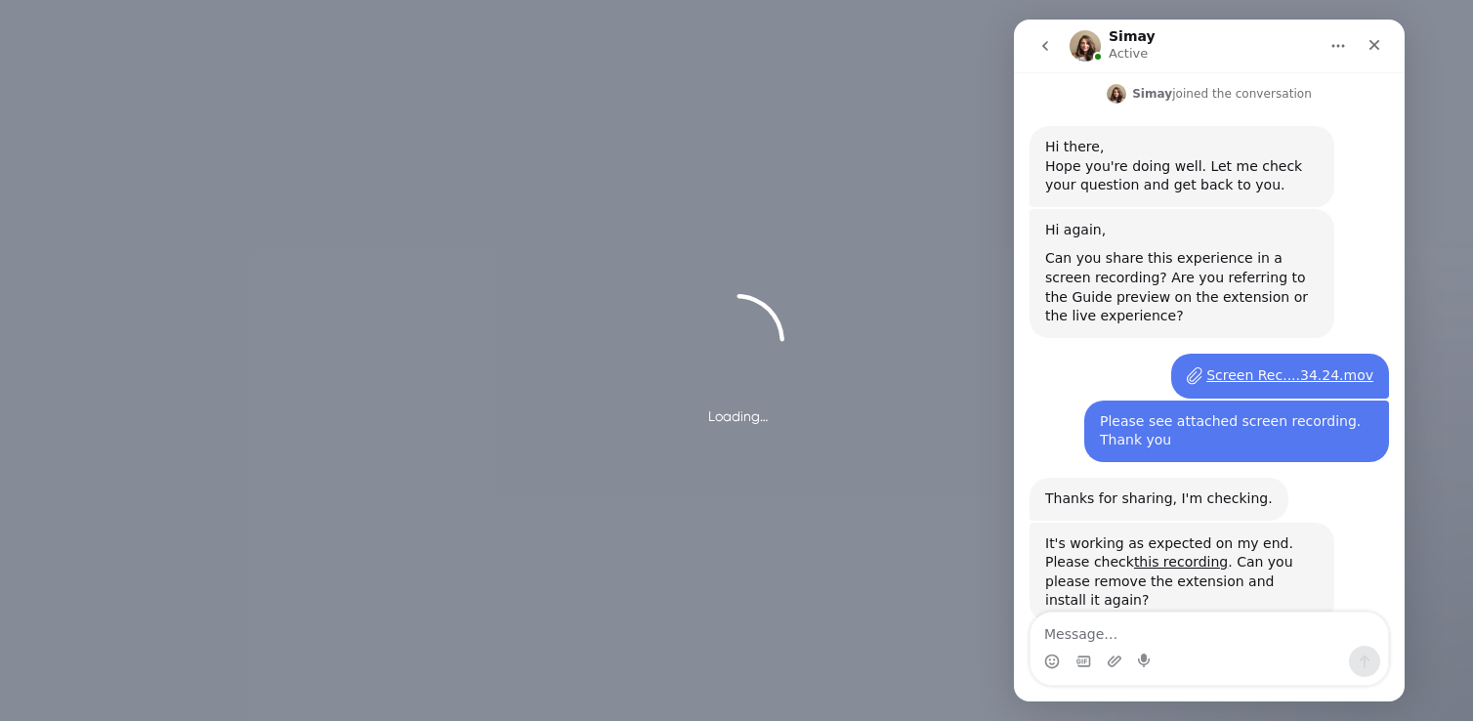
scroll to position [971, 0]
